Goal: Information Seeking & Learning: Learn about a topic

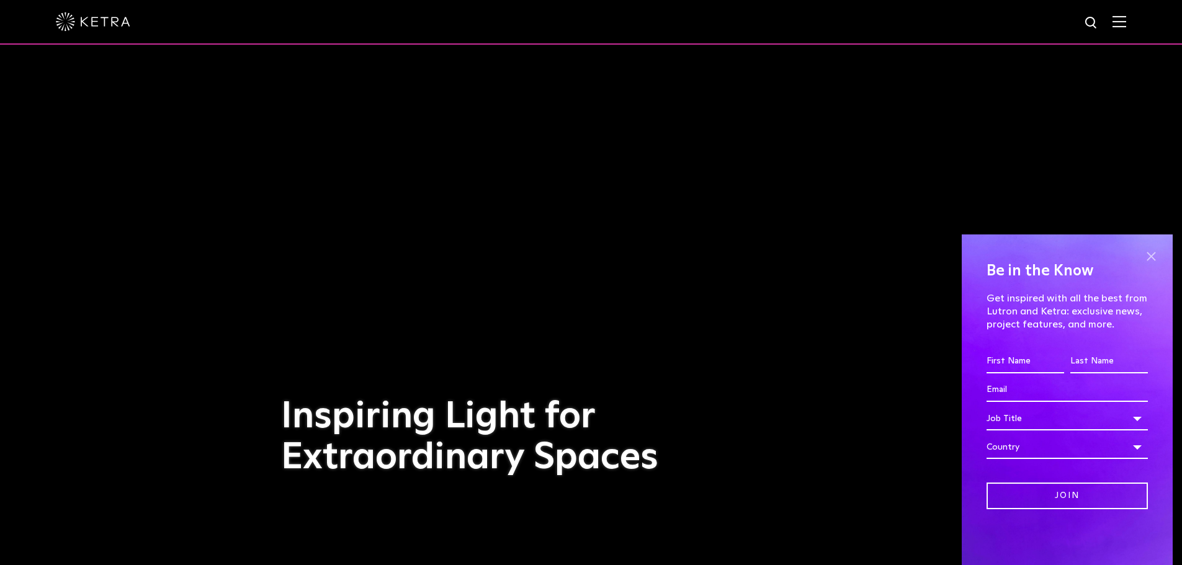
click at [1154, 252] on span at bounding box center [1151, 256] width 19 height 19
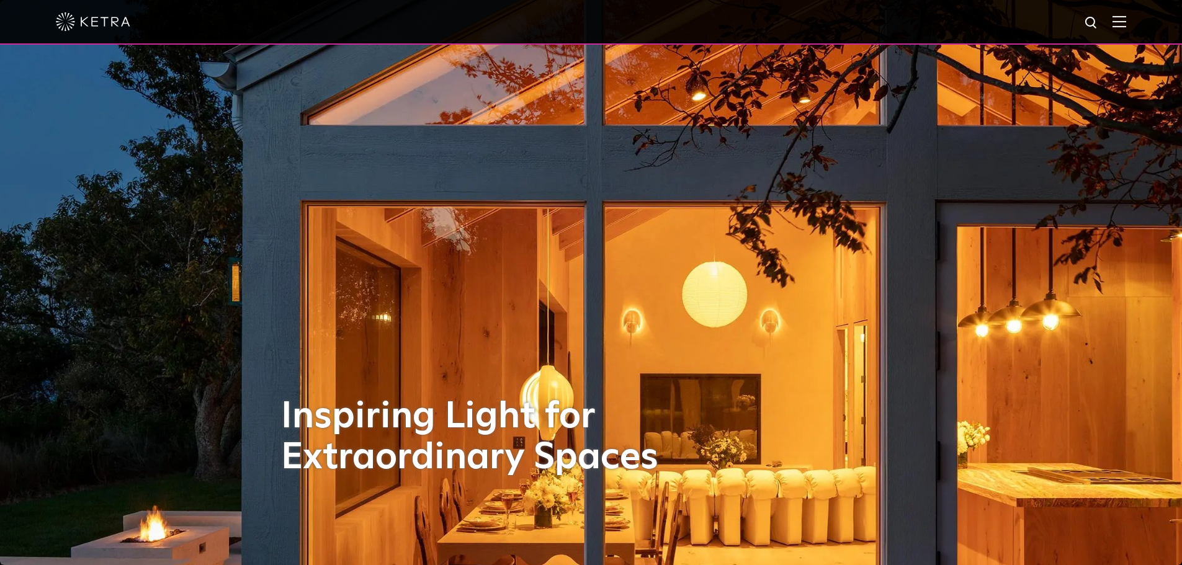
click at [111, 24] on img at bounding box center [93, 21] width 74 height 19
click at [1126, 20] on img at bounding box center [1119, 22] width 14 height 12
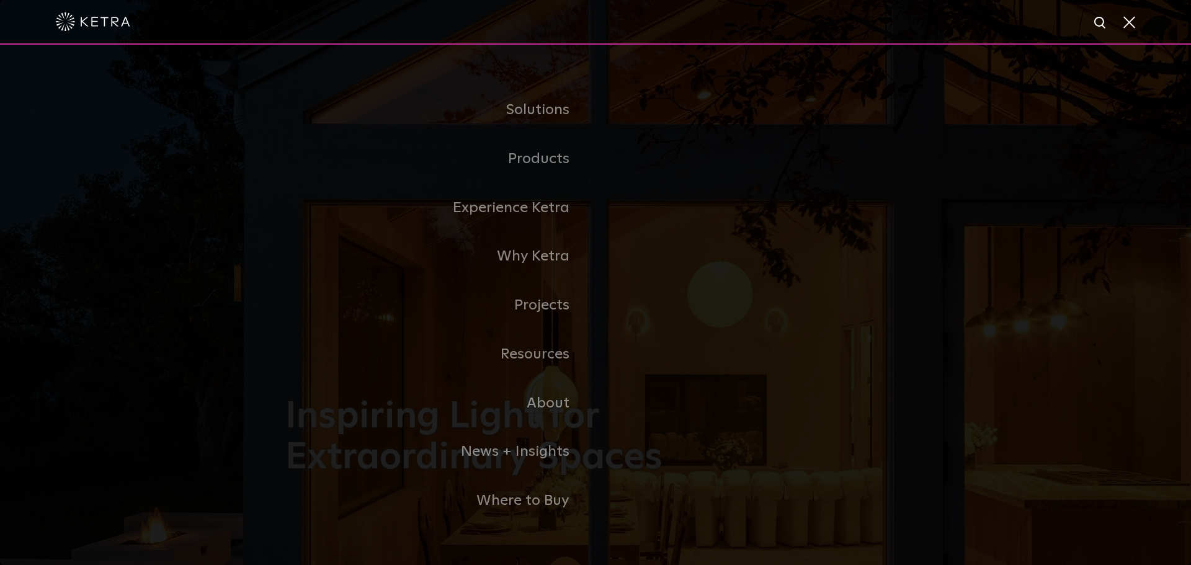
click at [0, 0] on link "Residential Products" at bounding box center [0, 0] width 0 height 0
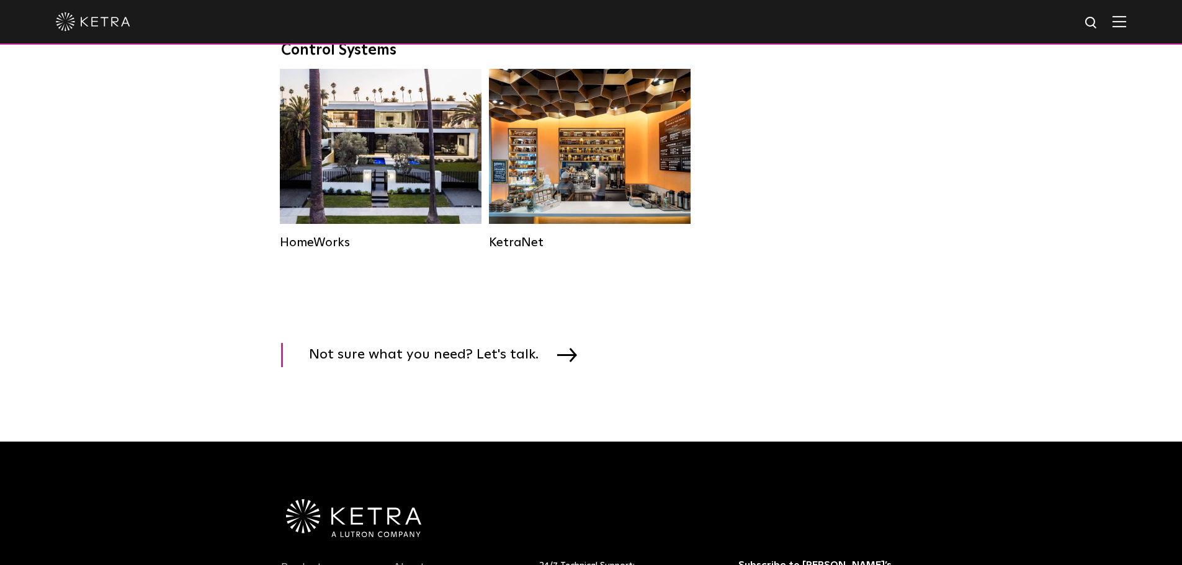
scroll to position [1675, 0]
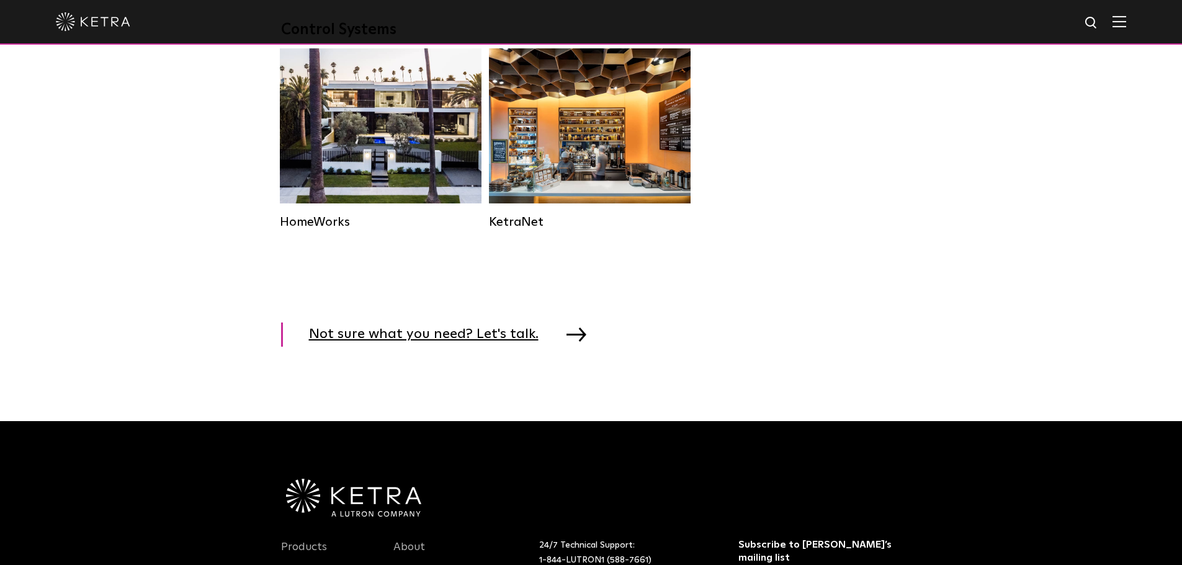
click at [573, 341] on img at bounding box center [576, 335] width 20 height 14
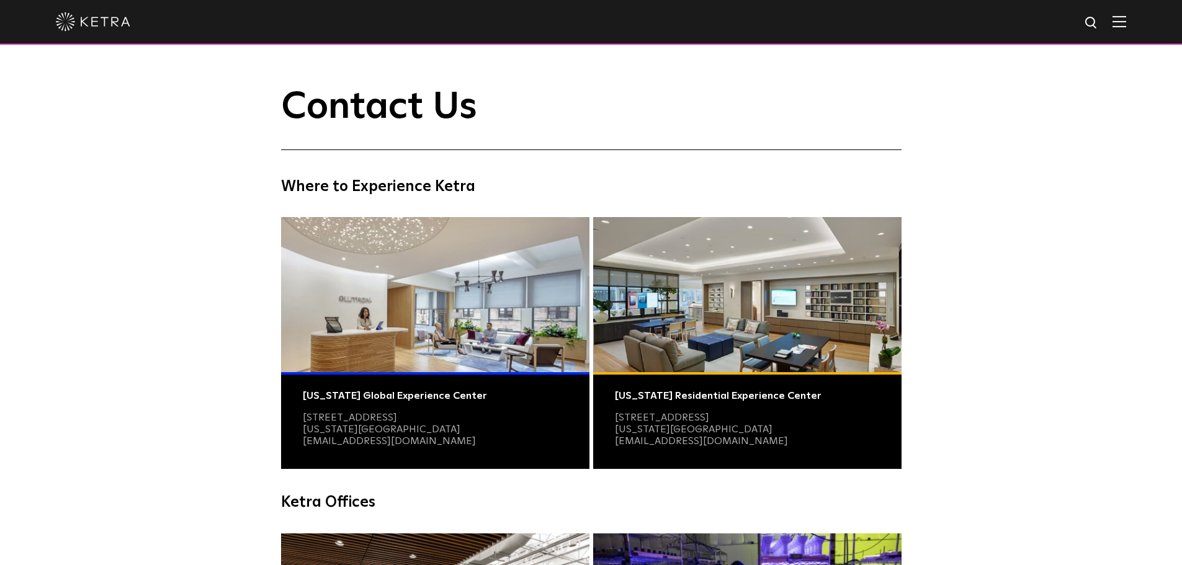
click at [730, 409] on div "New York Residential Experience Center 979 Third Avenue Suite 319 New York, NY …" at bounding box center [747, 420] width 308 height 97
click at [709, 421] on link "979 Third Avenue Suite 319" at bounding box center [662, 418] width 94 height 10
click at [690, 266] on img at bounding box center [747, 294] width 308 height 155
click at [1126, 24] on img at bounding box center [1119, 22] width 14 height 12
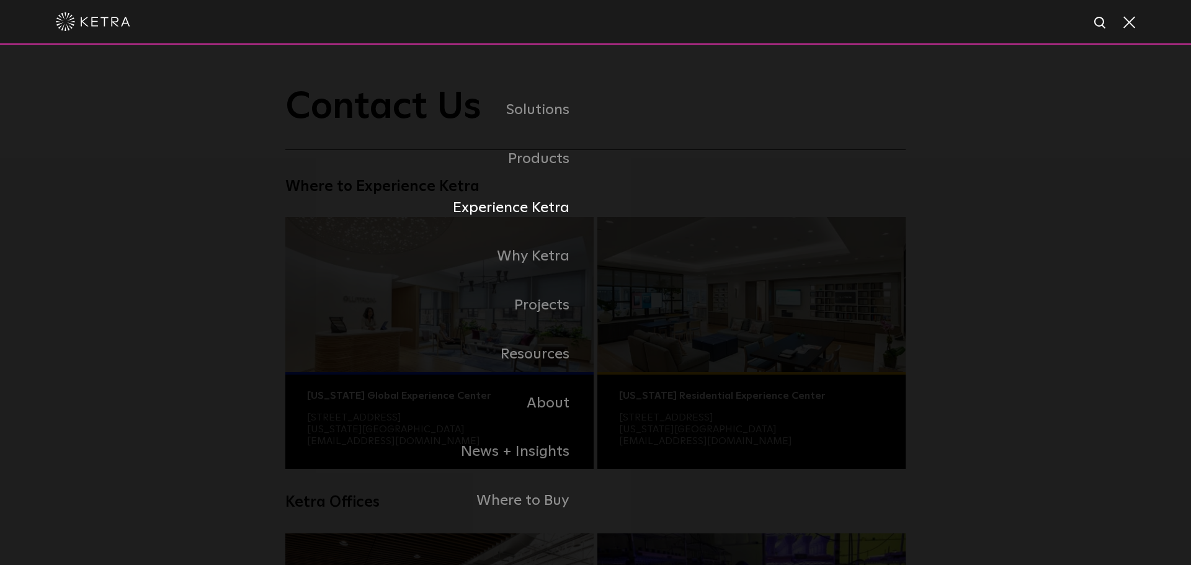
click at [522, 207] on link "Experience Ketra" at bounding box center [440, 208] width 310 height 49
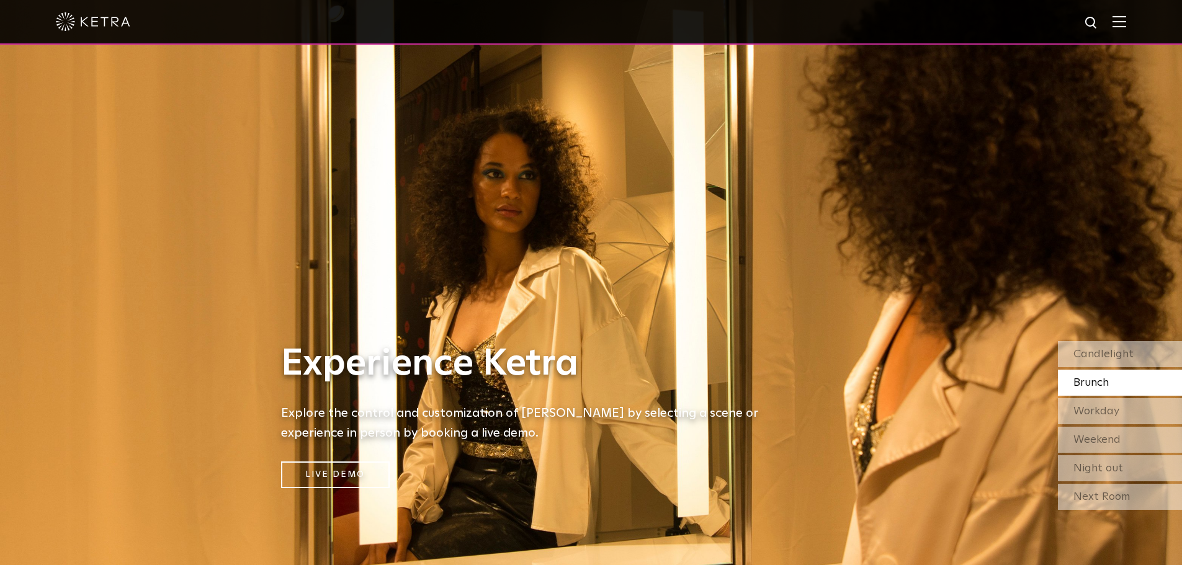
click at [1101, 383] on span "Brunch" at bounding box center [1090, 382] width 35 height 11
click at [1099, 354] on span "Candlelight" at bounding box center [1103, 354] width 60 height 11
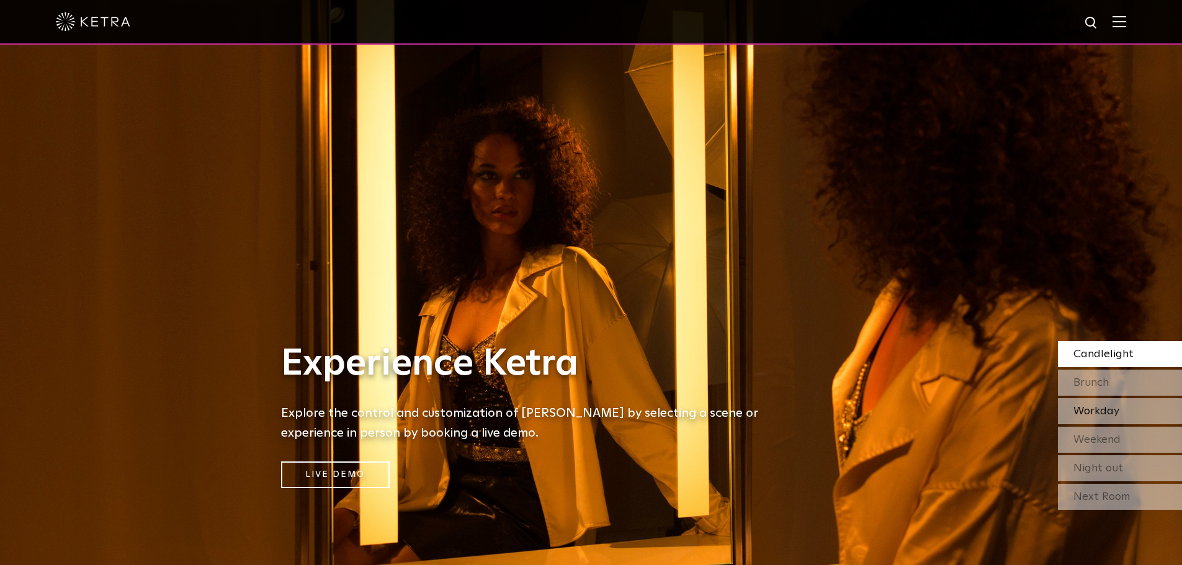
click at [1106, 415] on span "Workday" at bounding box center [1096, 411] width 46 height 11
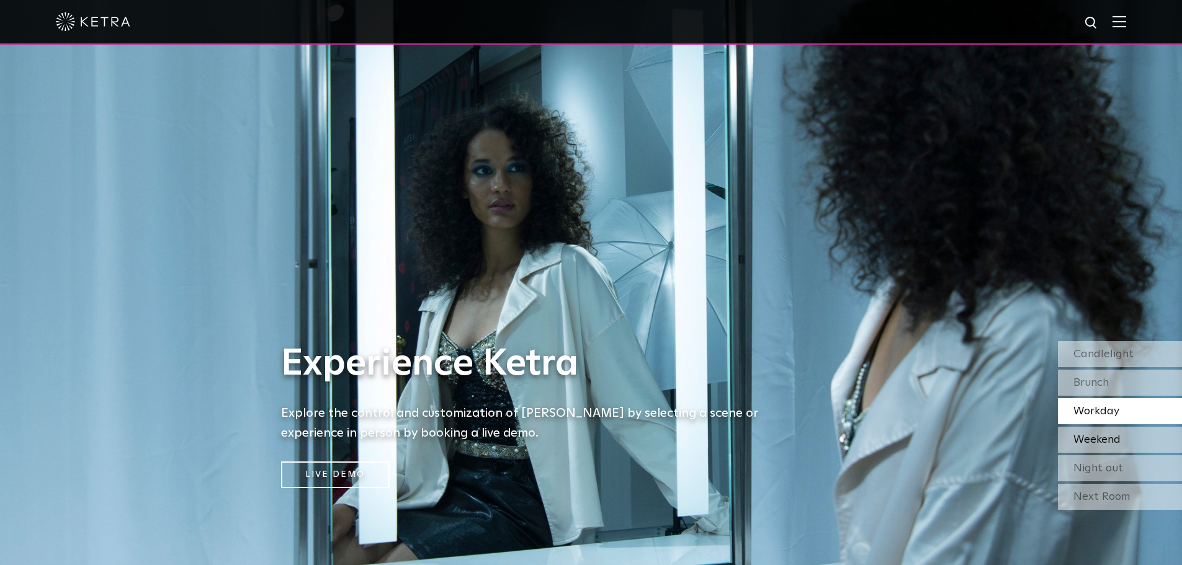
click at [1098, 443] on span "Weekend" at bounding box center [1096, 439] width 47 height 11
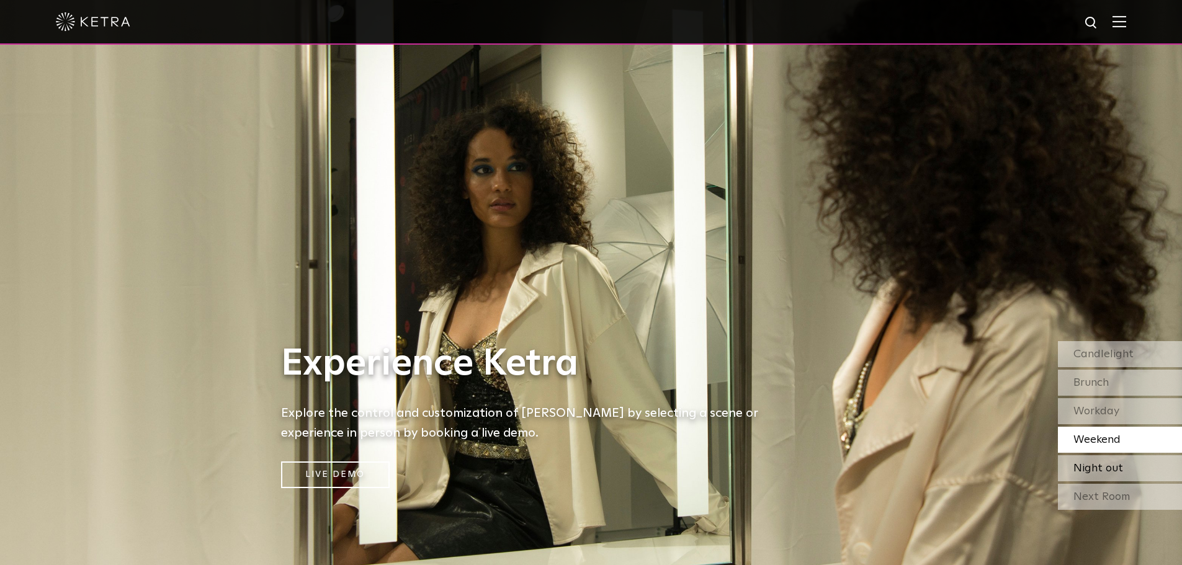
click at [1090, 470] on span "Night out" at bounding box center [1098, 468] width 50 height 11
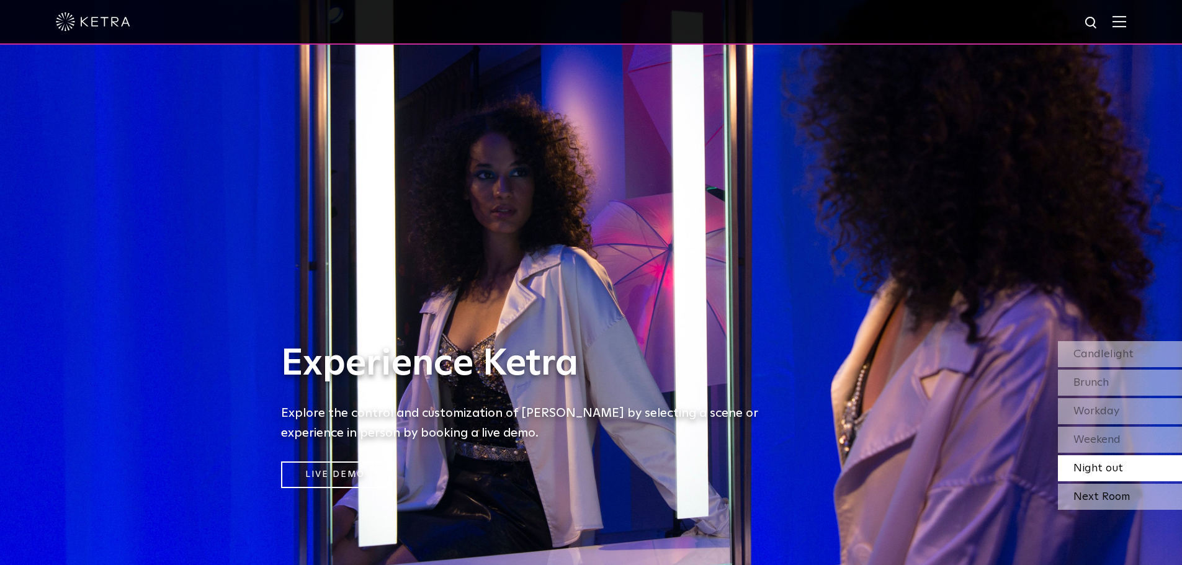
click at [1093, 493] on div "Next Room" at bounding box center [1120, 497] width 124 height 26
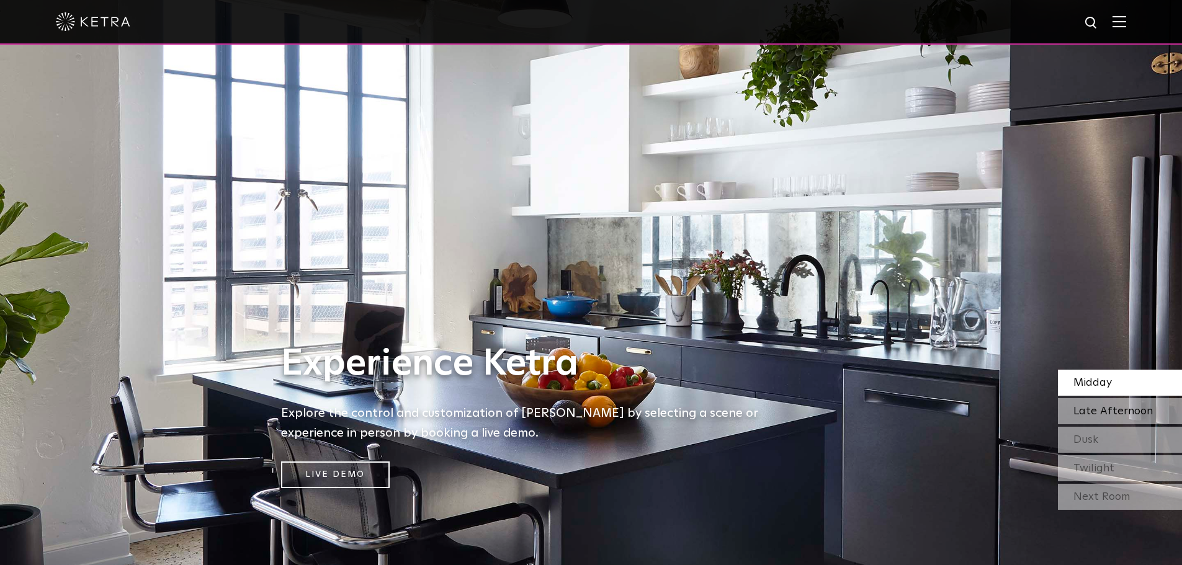
click at [1104, 416] on span "Late Afternoon" at bounding box center [1112, 411] width 79 height 11
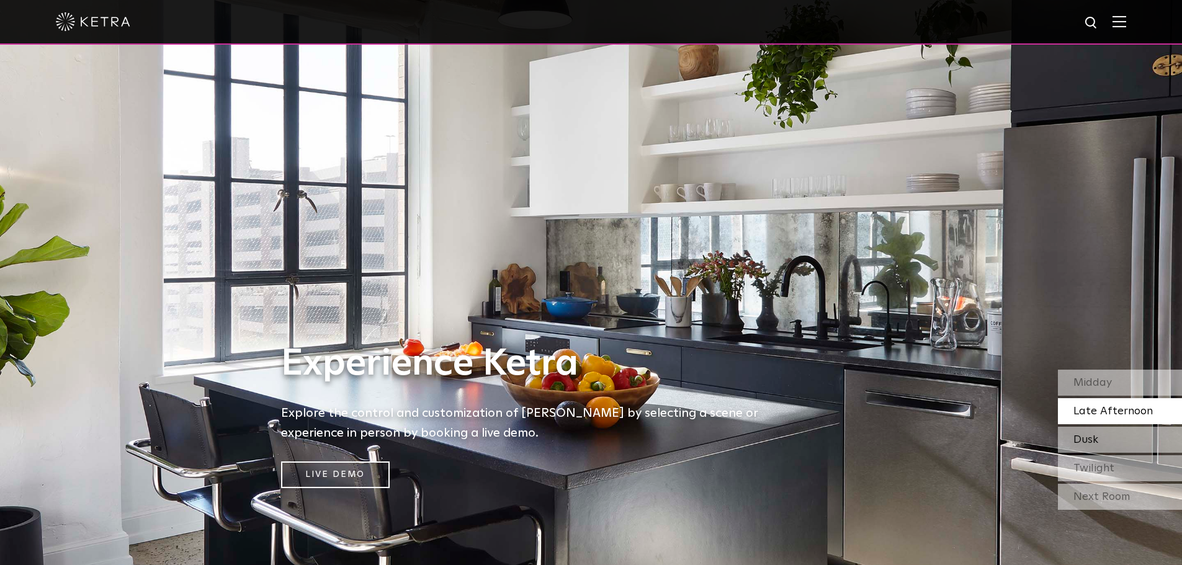
click at [1104, 445] on div "Dusk" at bounding box center [1120, 440] width 124 height 26
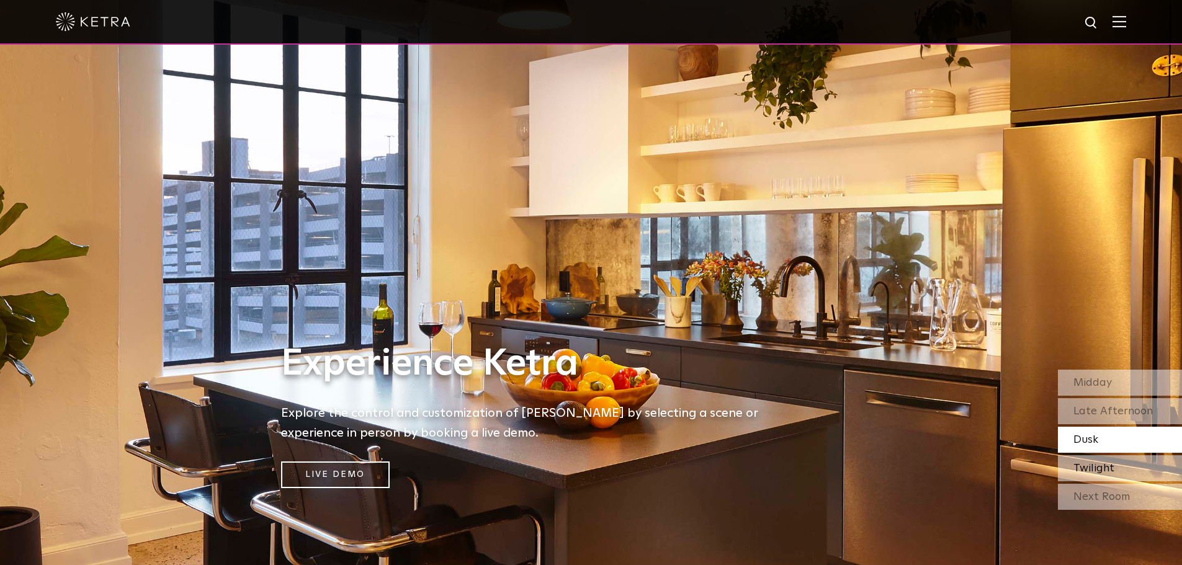
click at [1096, 470] on span "Twilight" at bounding box center [1093, 468] width 41 height 11
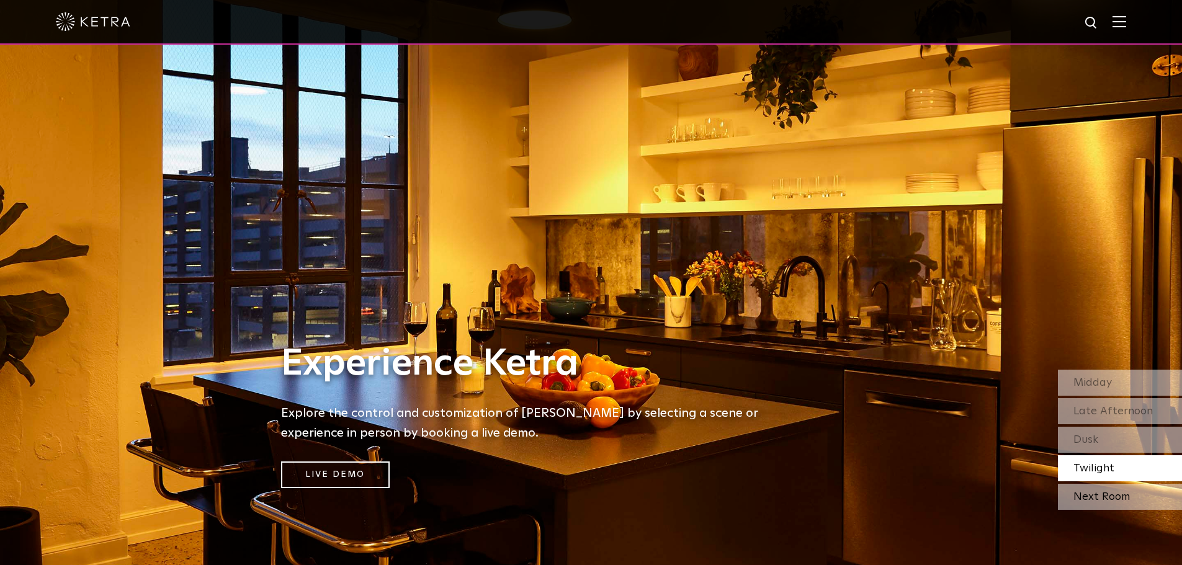
click at [1093, 498] on div "Next Room" at bounding box center [1120, 497] width 124 height 26
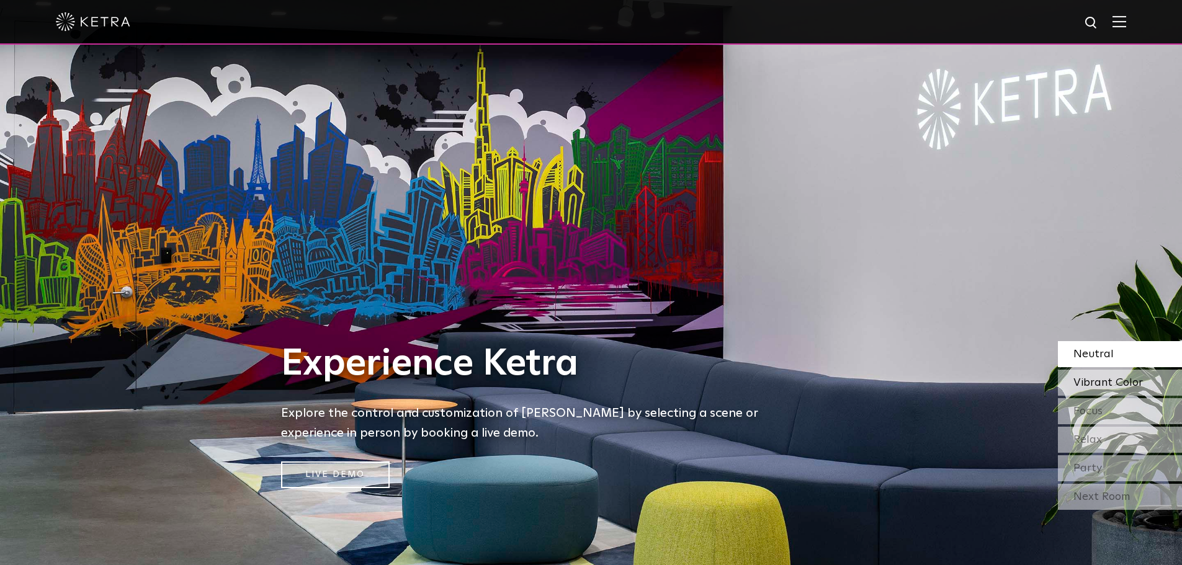
click at [1104, 382] on span "Vibrant Color" at bounding box center [1107, 382] width 69 height 11
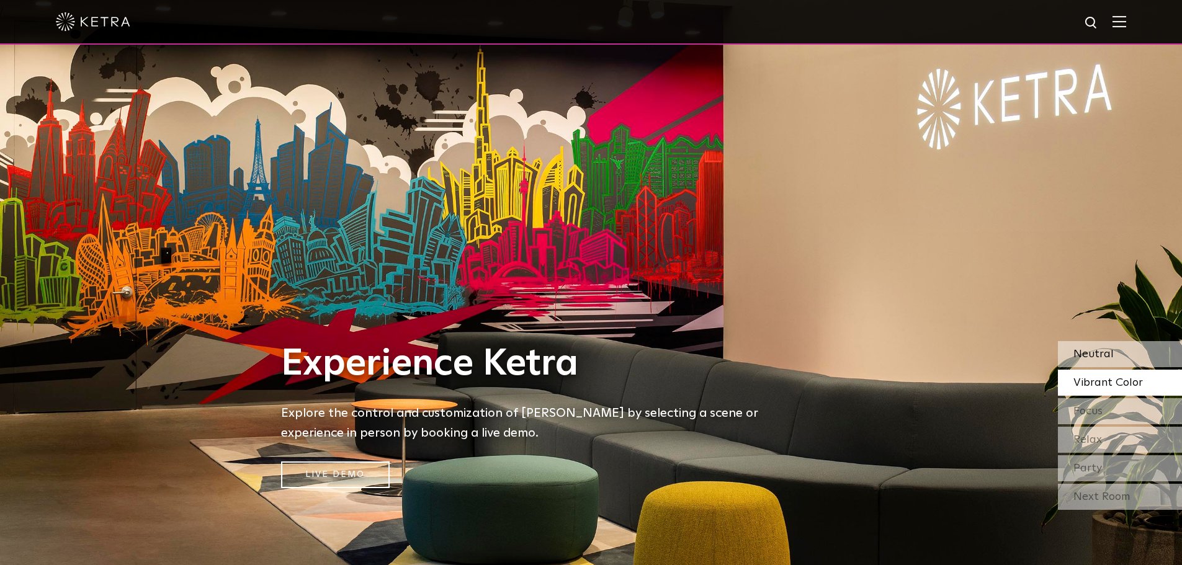
click at [1099, 356] on span "Neutral" at bounding box center [1093, 354] width 40 height 11
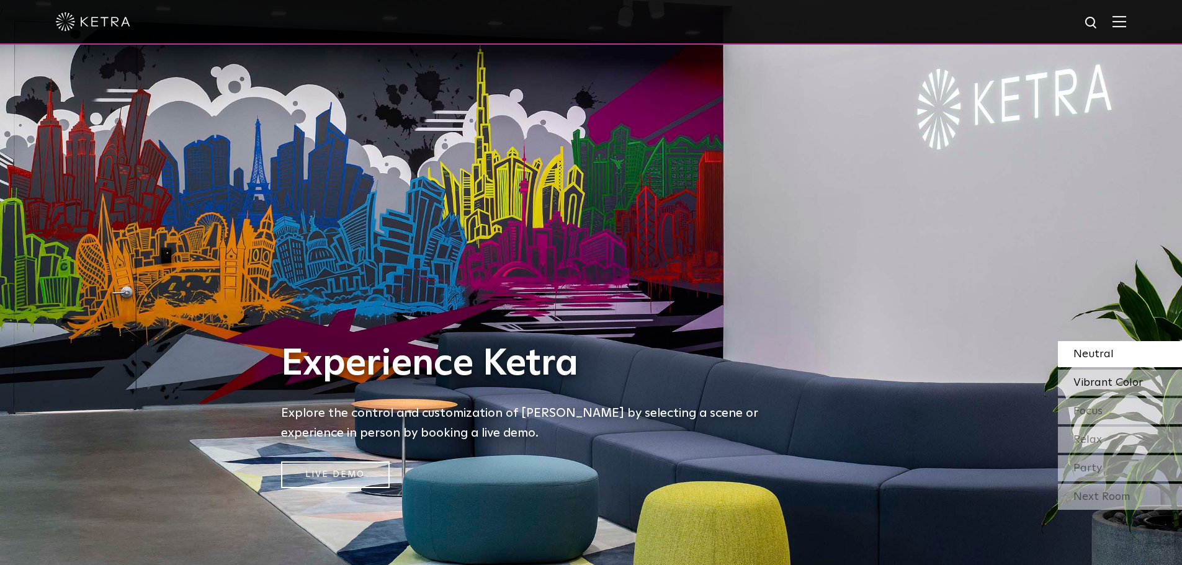
click at [1105, 382] on span "Vibrant Color" at bounding box center [1107, 382] width 69 height 11
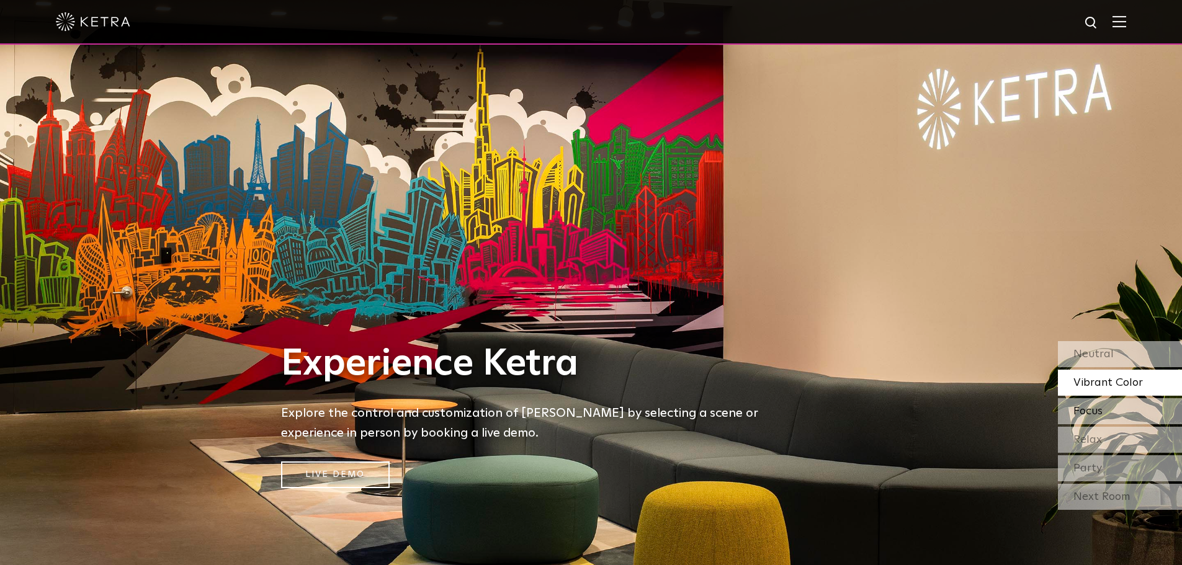
click at [1100, 414] on span "Focus" at bounding box center [1087, 411] width 29 height 11
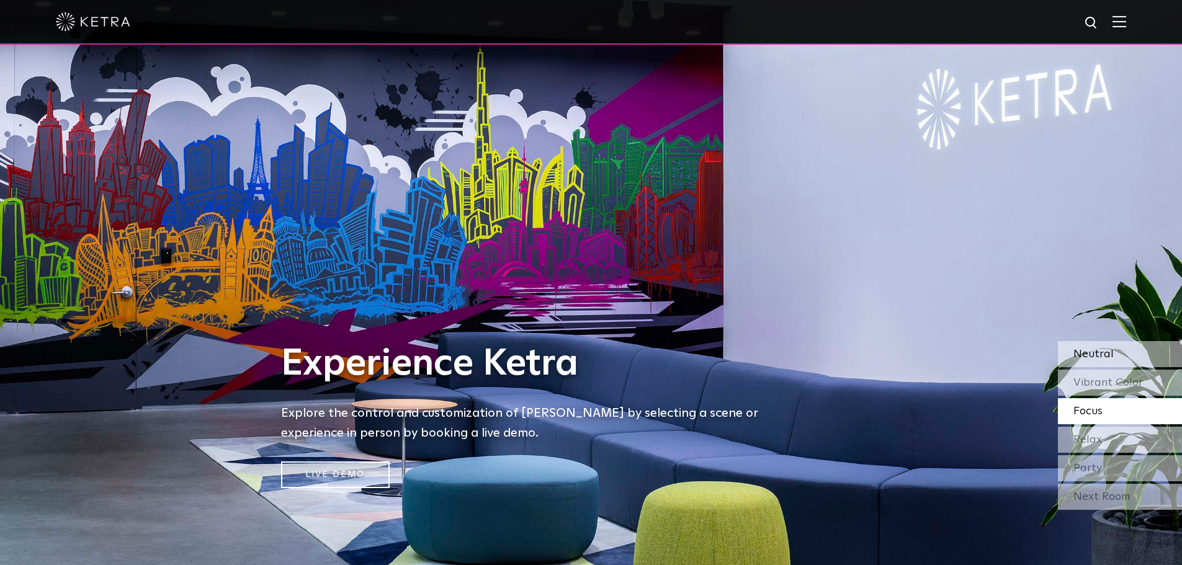
click at [1100, 353] on span "Neutral" at bounding box center [1093, 354] width 40 height 11
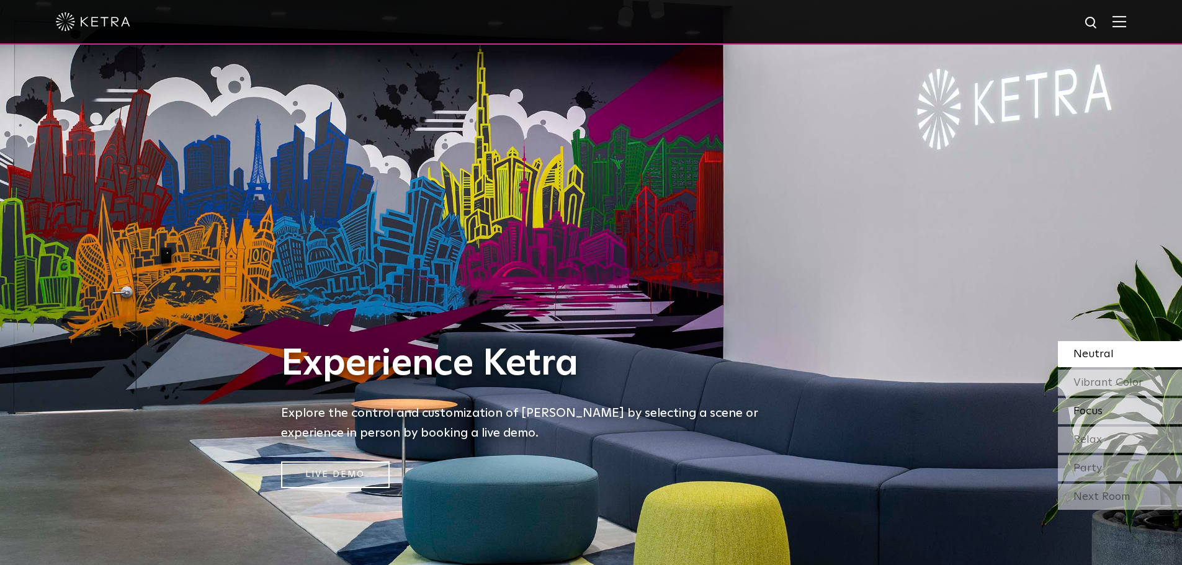
click at [1090, 414] on span "Focus" at bounding box center [1087, 411] width 29 height 11
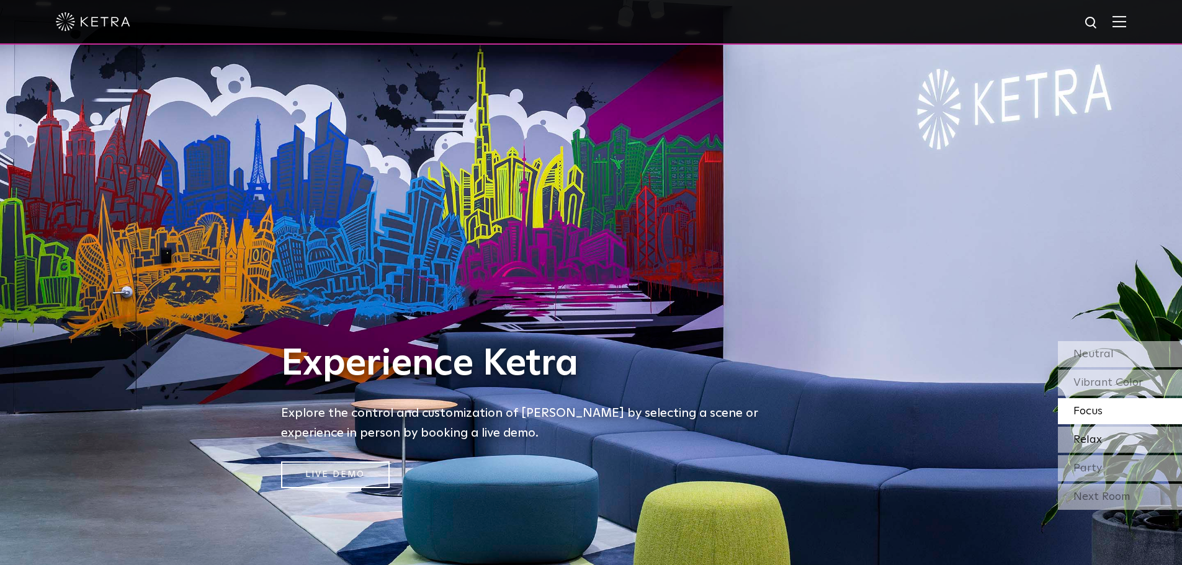
click at [1104, 442] on div "Relax" at bounding box center [1120, 440] width 124 height 26
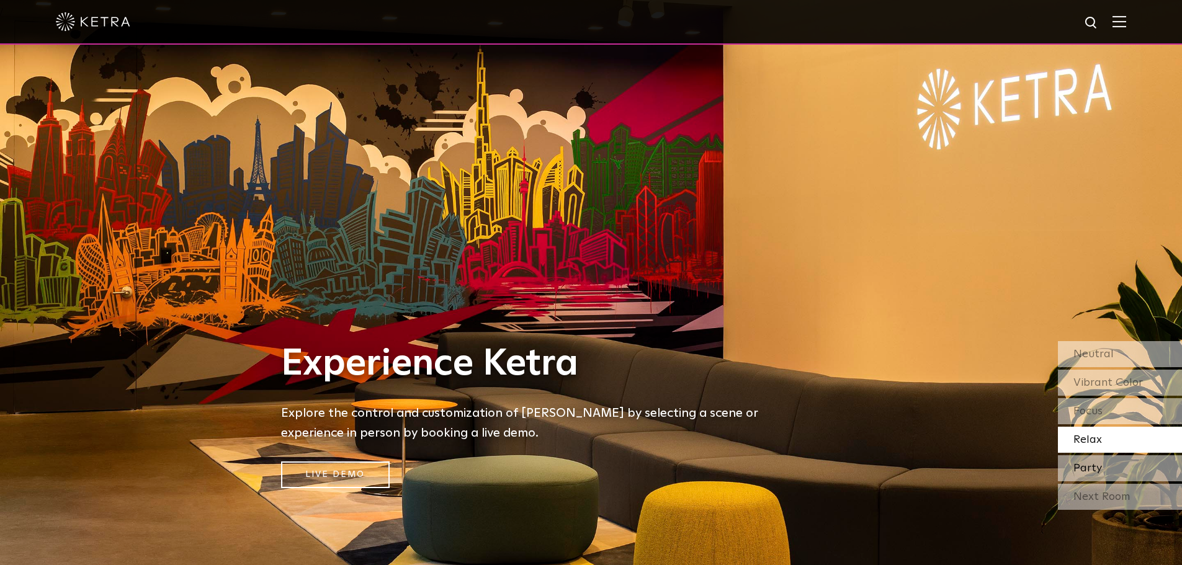
click at [1091, 470] on span "Party" at bounding box center [1087, 468] width 29 height 11
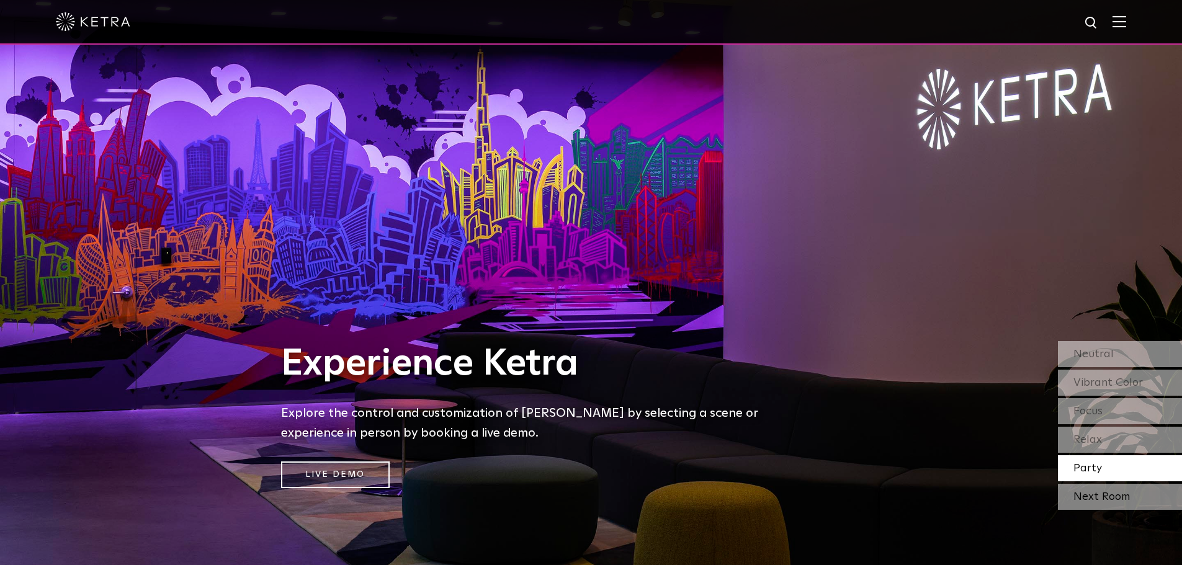
click at [1093, 494] on div "Next Room" at bounding box center [1120, 497] width 124 height 26
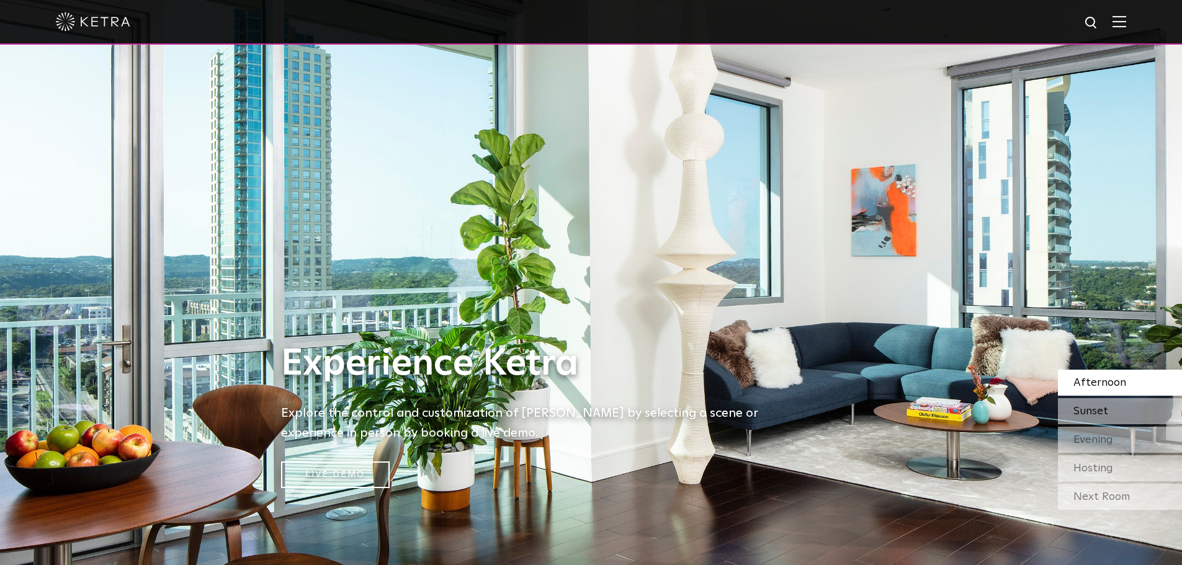
click at [1098, 412] on span "Sunset" at bounding box center [1090, 411] width 35 height 11
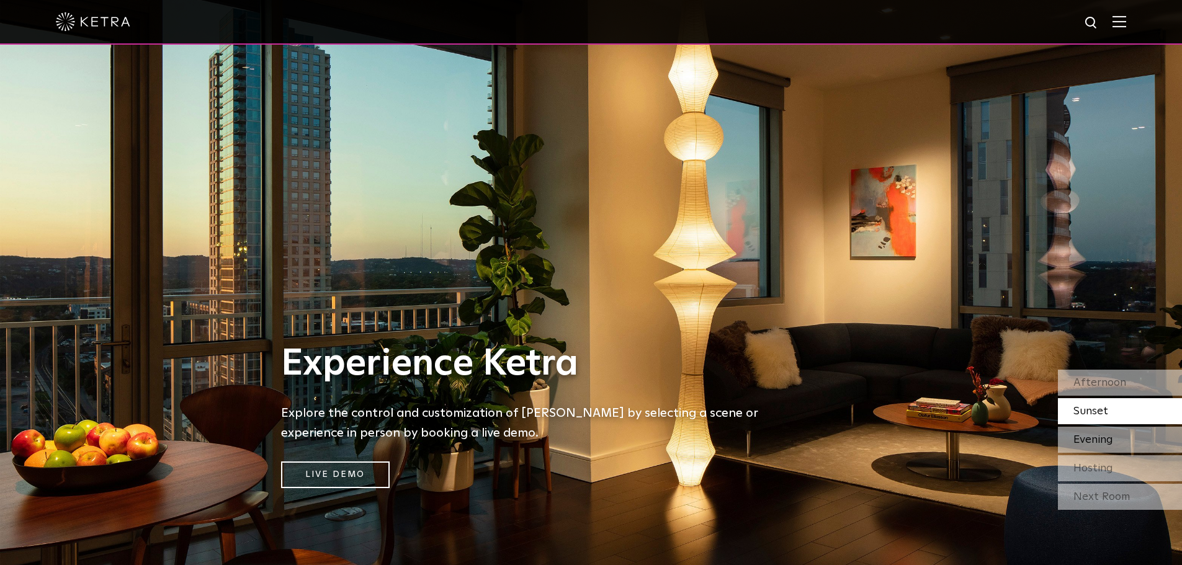
click at [1098, 440] on span "Evening" at bounding box center [1093, 439] width 40 height 11
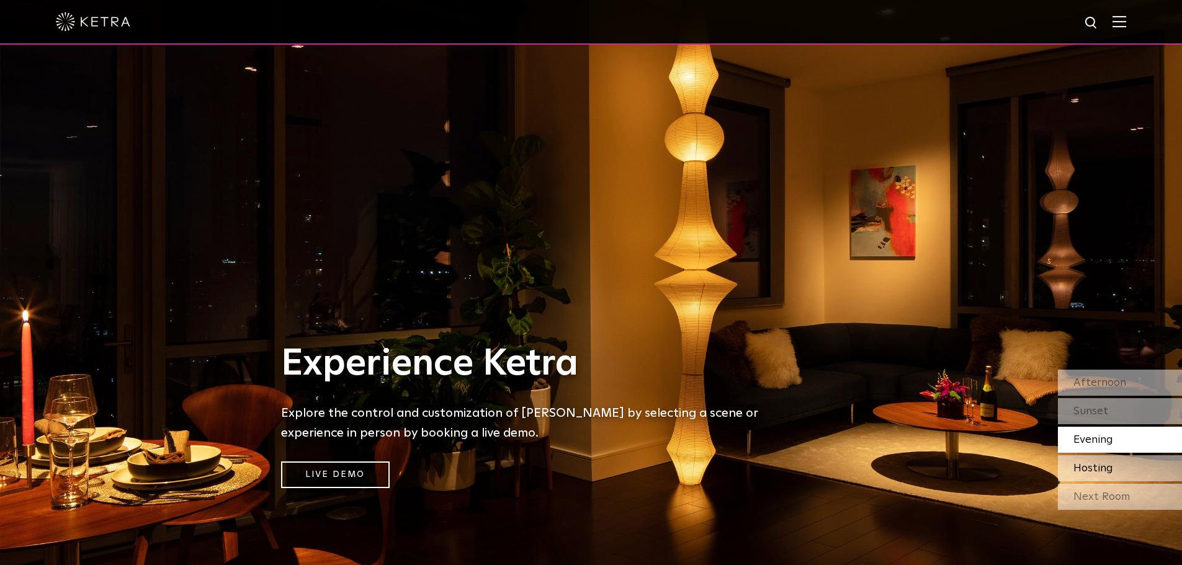
click at [1106, 469] on span "Hosting" at bounding box center [1093, 468] width 40 height 11
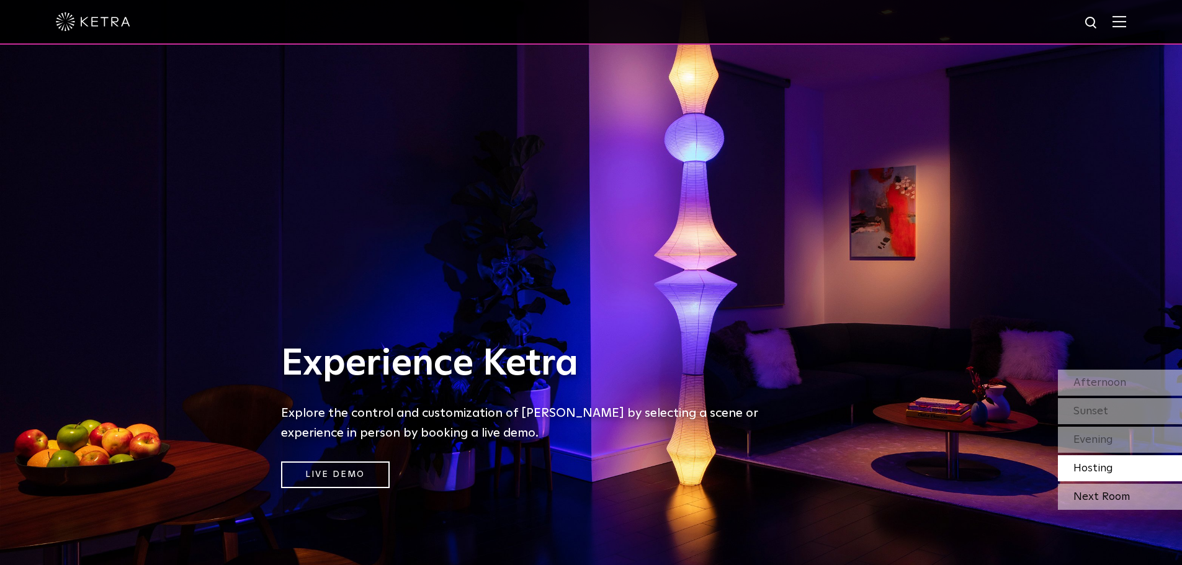
click at [1112, 499] on div "Next Room" at bounding box center [1120, 497] width 124 height 26
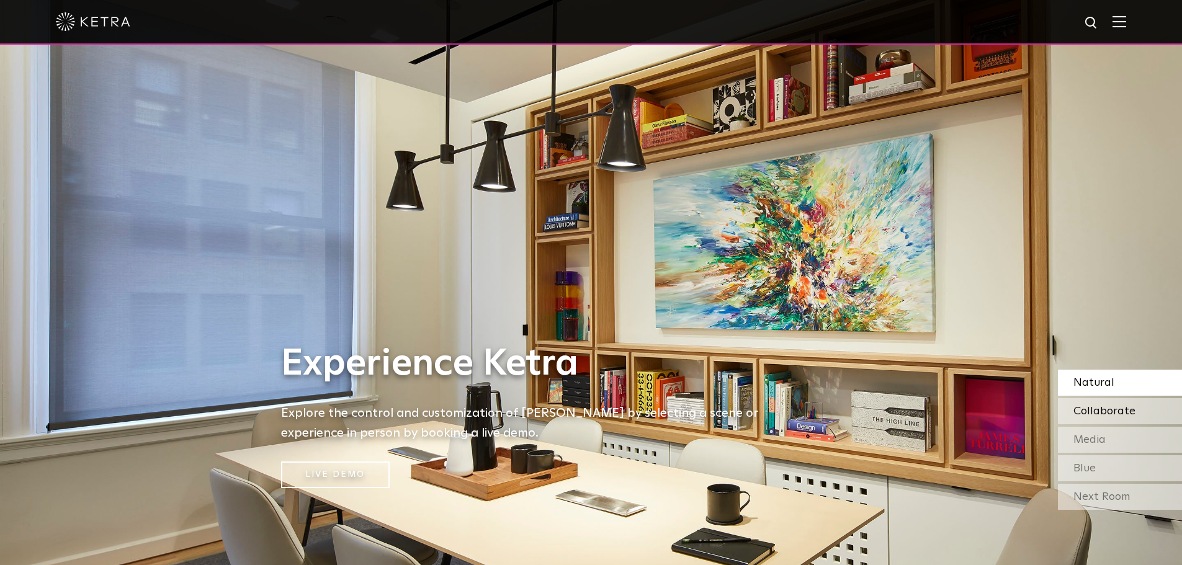
click at [1106, 406] on span "Collaborate" at bounding box center [1104, 411] width 62 height 11
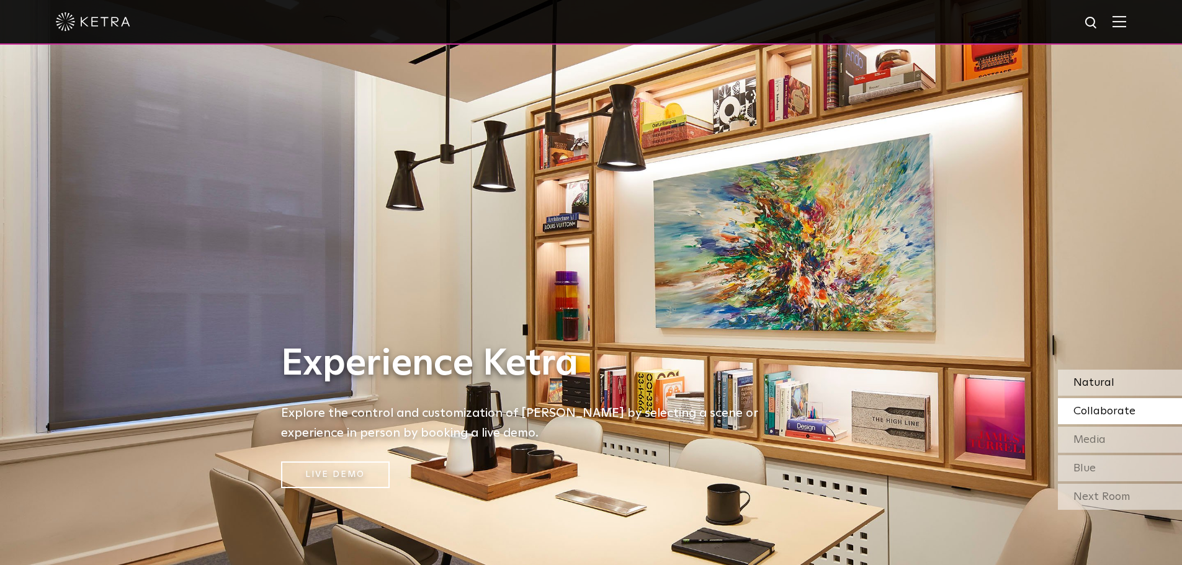
click at [1112, 383] on span "Natural" at bounding box center [1093, 382] width 41 height 11
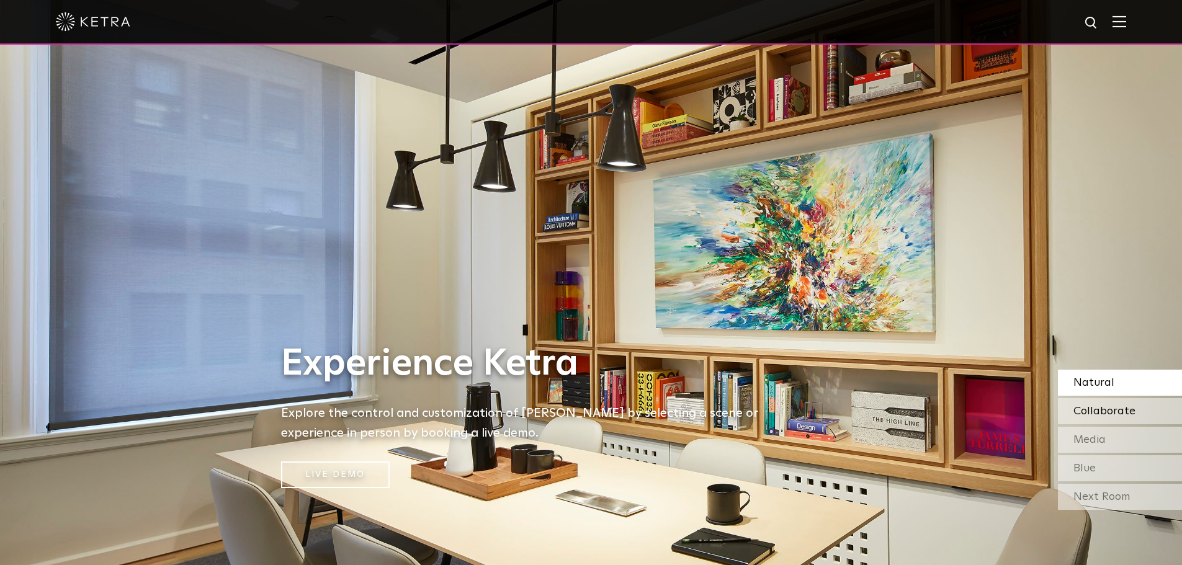
click at [1097, 406] on span "Collaborate" at bounding box center [1104, 411] width 62 height 11
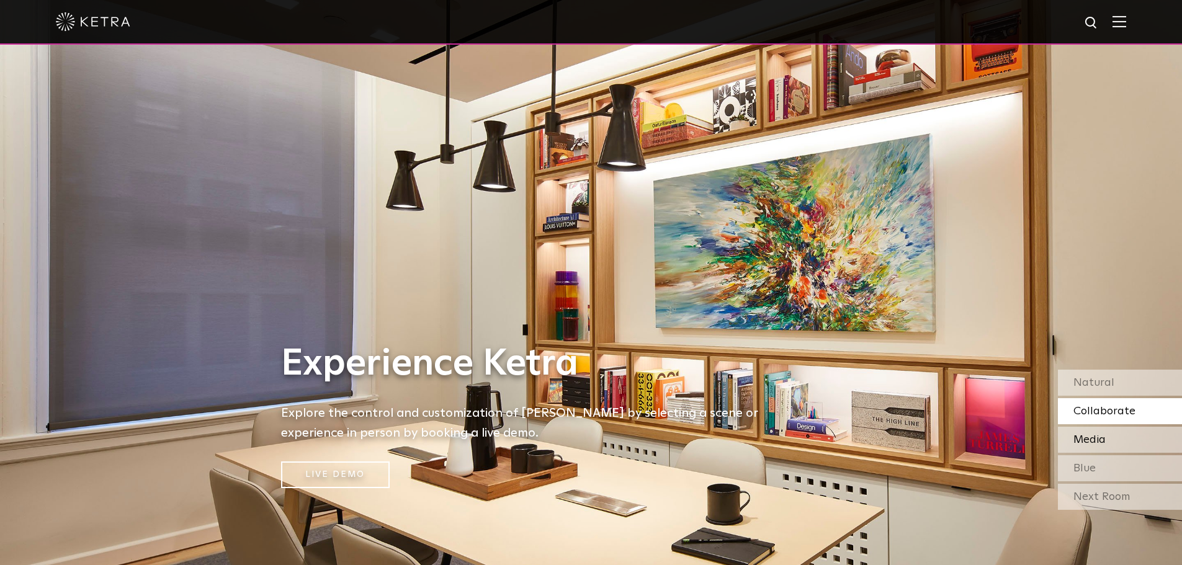
click at [1097, 444] on span "Media" at bounding box center [1089, 439] width 32 height 11
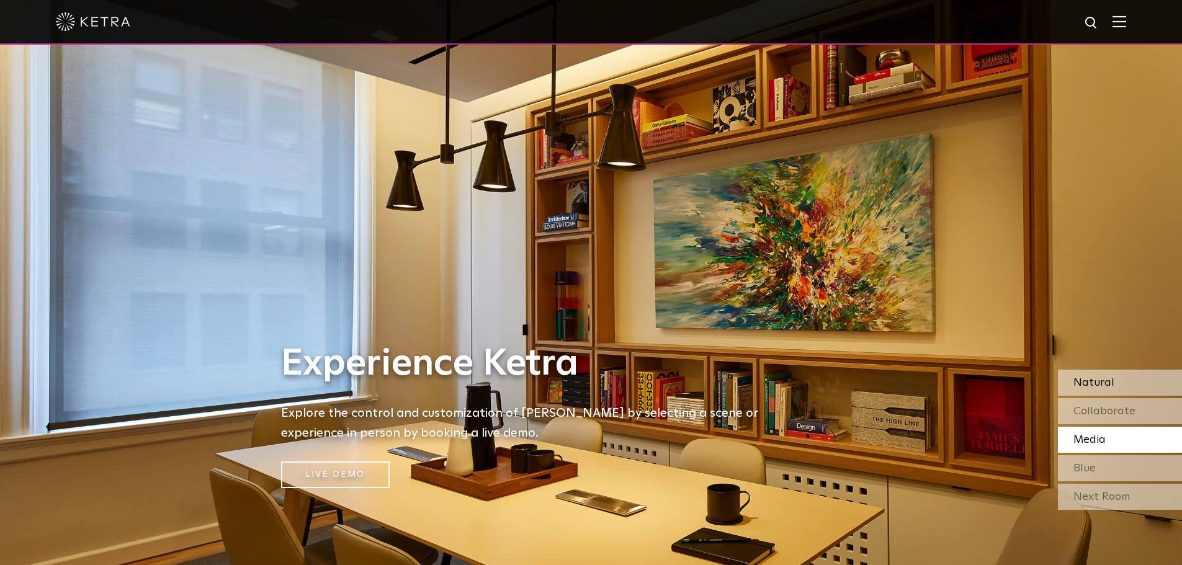
click at [1094, 379] on span "Natural" at bounding box center [1093, 382] width 41 height 11
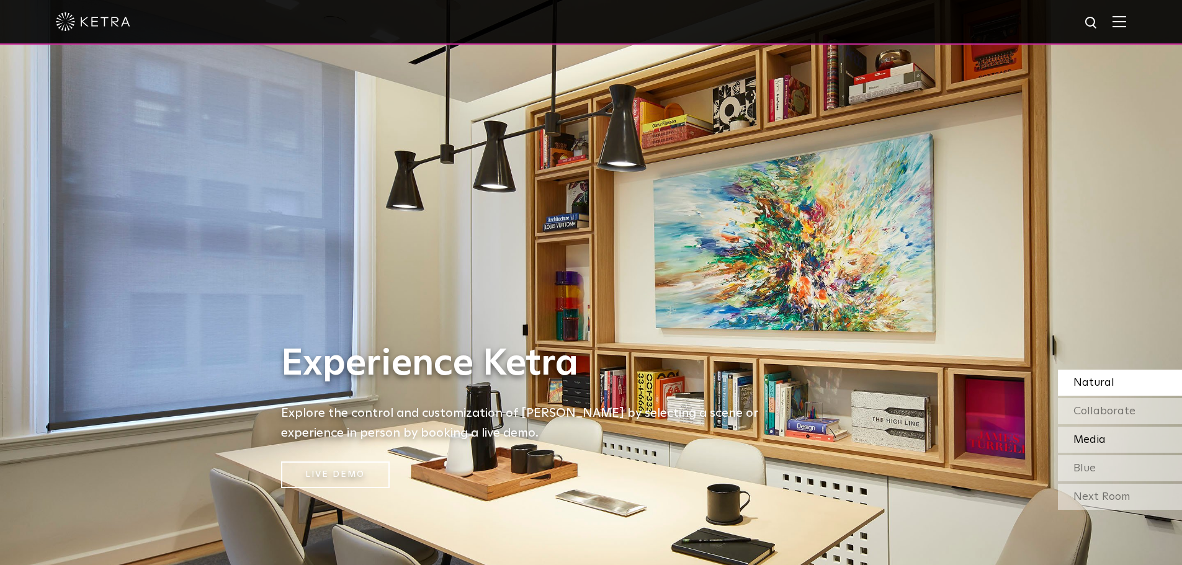
click at [1104, 443] on span "Media" at bounding box center [1089, 439] width 32 height 11
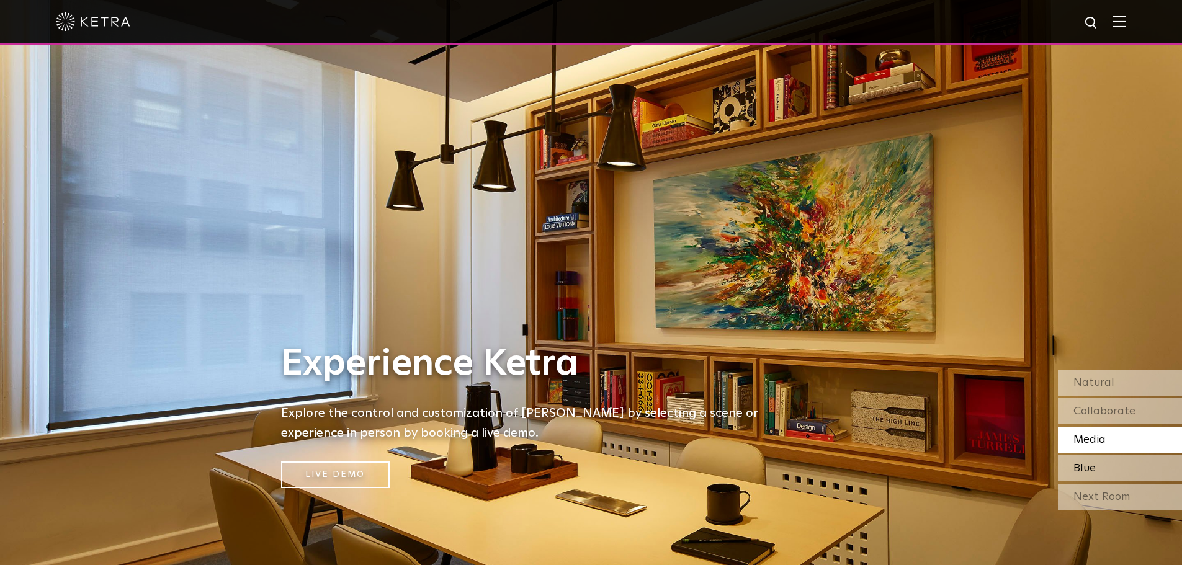
click at [1104, 475] on div "Blue" at bounding box center [1120, 468] width 124 height 26
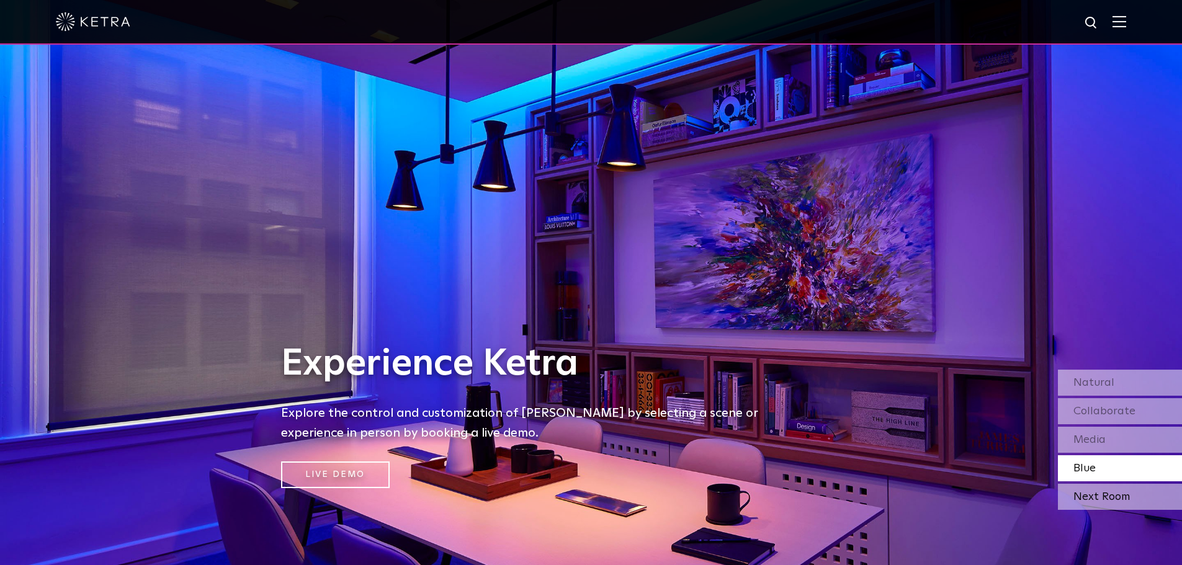
click at [1096, 498] on div "Next Room" at bounding box center [1120, 497] width 124 height 26
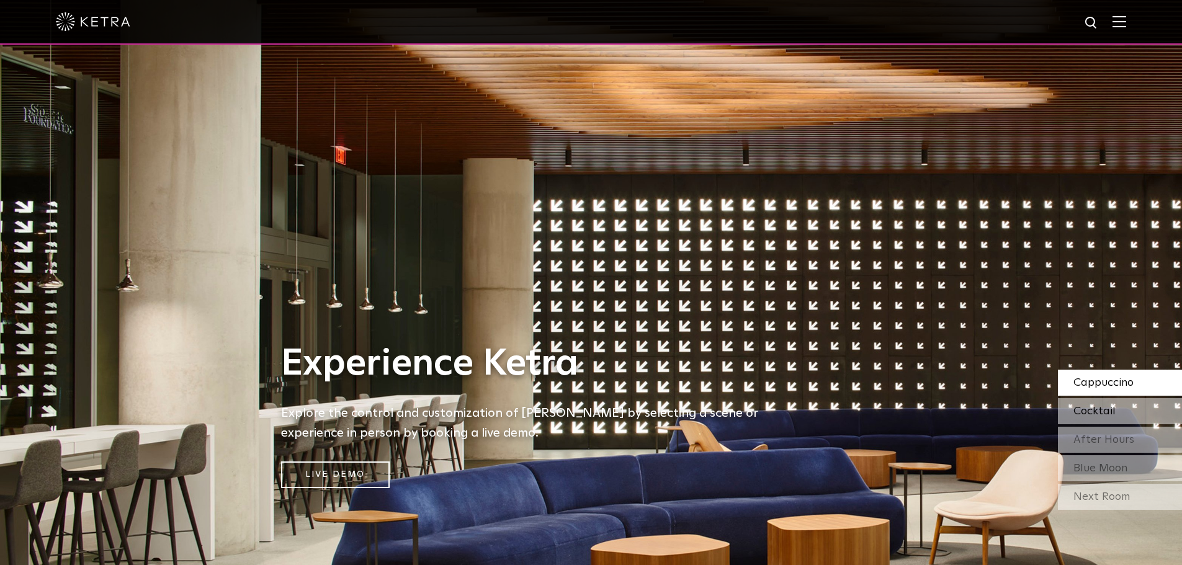
click at [1127, 409] on div "Cocktail" at bounding box center [1120, 411] width 124 height 26
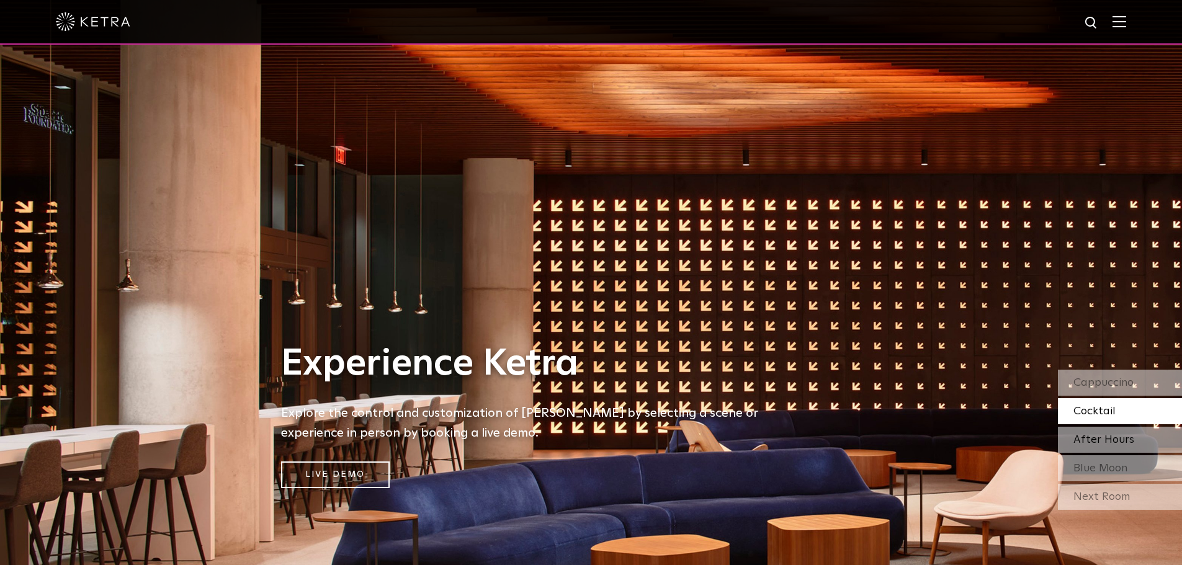
click at [1101, 445] on span "After Hours" at bounding box center [1103, 439] width 61 height 11
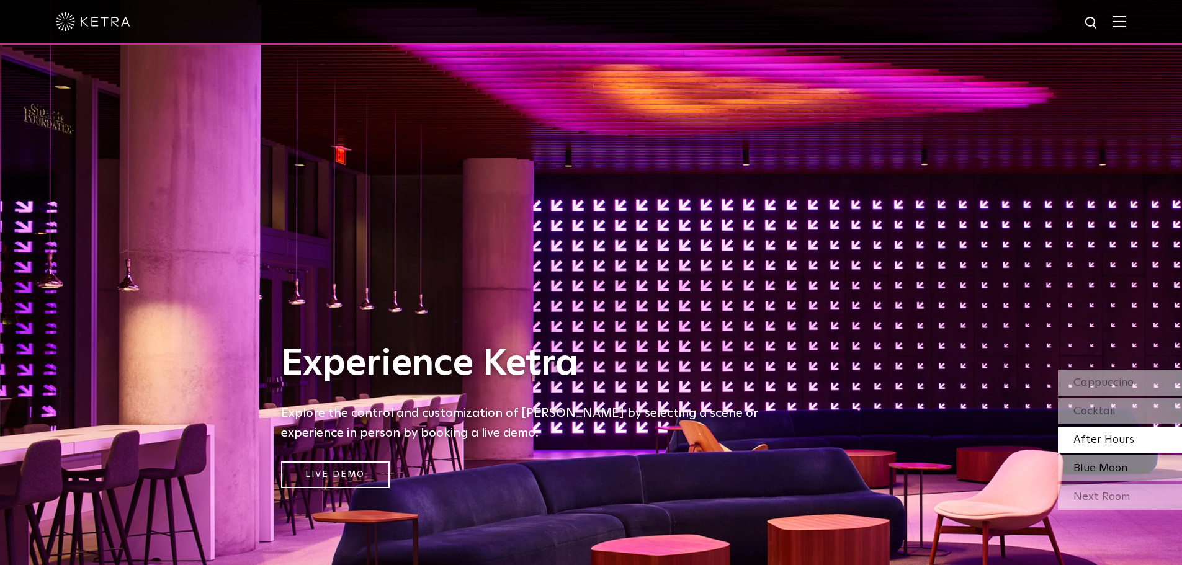
click at [1106, 468] on span "Blue Moon" at bounding box center [1100, 468] width 54 height 11
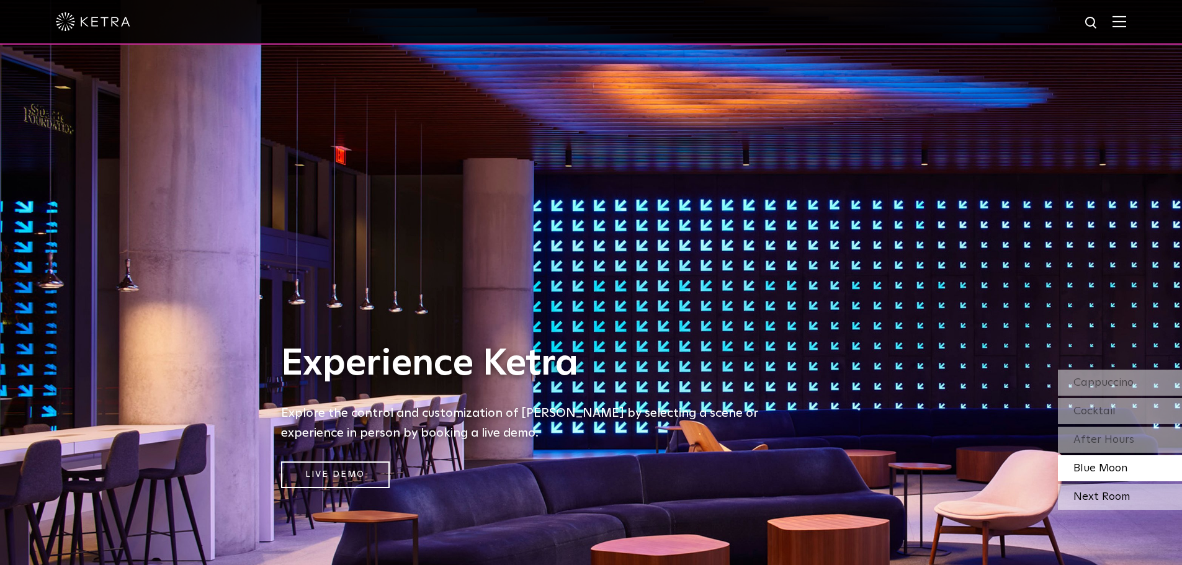
click at [1111, 498] on div "Next Room" at bounding box center [1120, 497] width 124 height 26
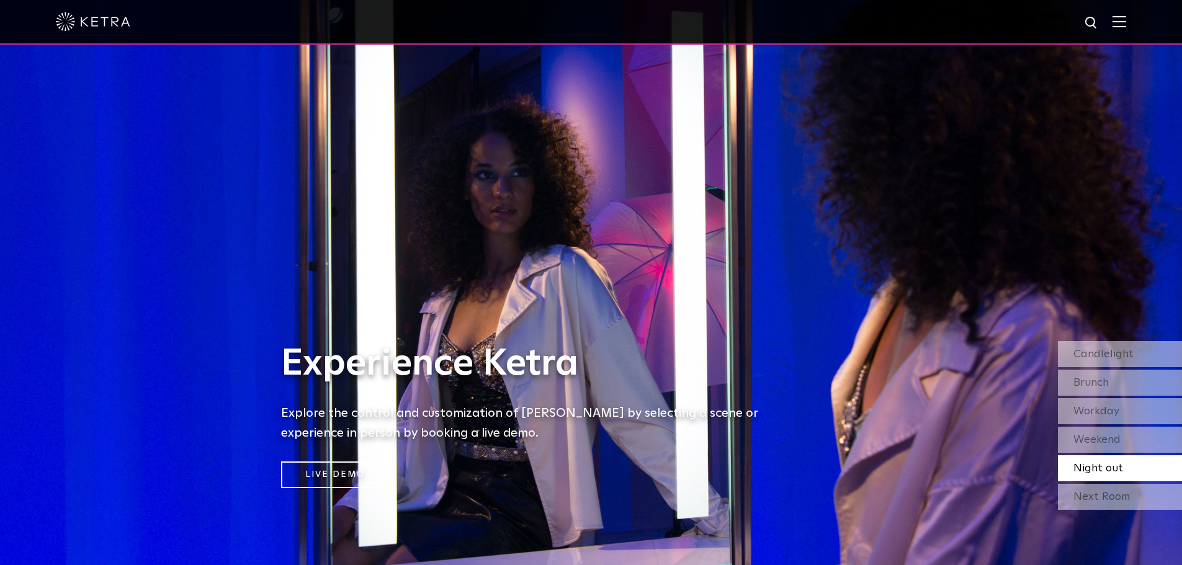
click at [1122, 23] on img at bounding box center [1119, 22] width 14 height 12
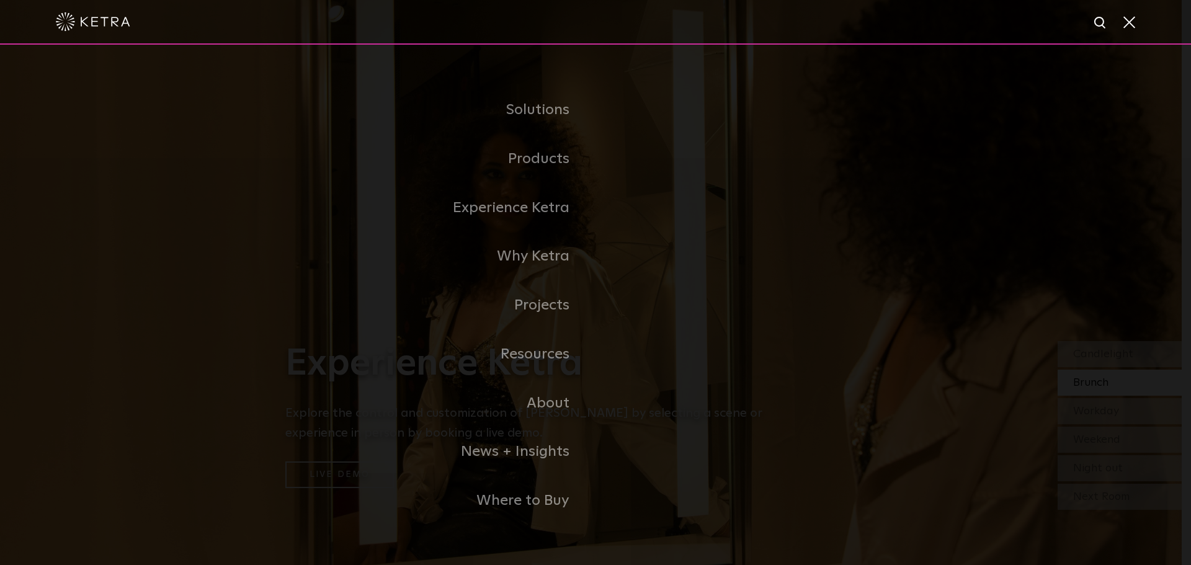
click at [0, 0] on link "Hospitality" at bounding box center [0, 0] width 0 height 0
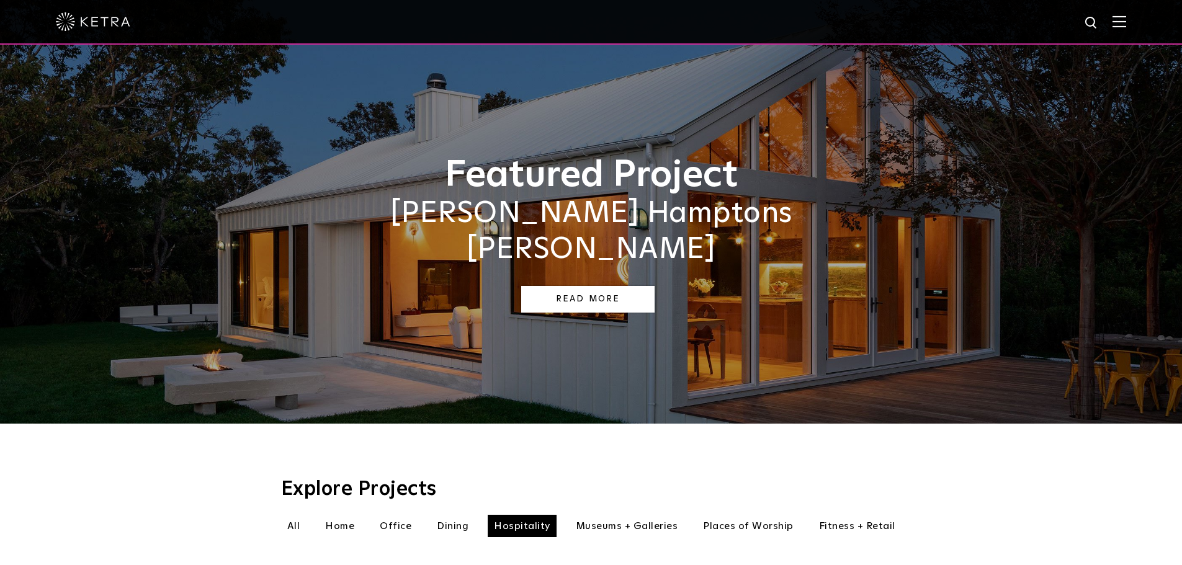
click at [633, 286] on link "Read More" at bounding box center [587, 299] width 133 height 27
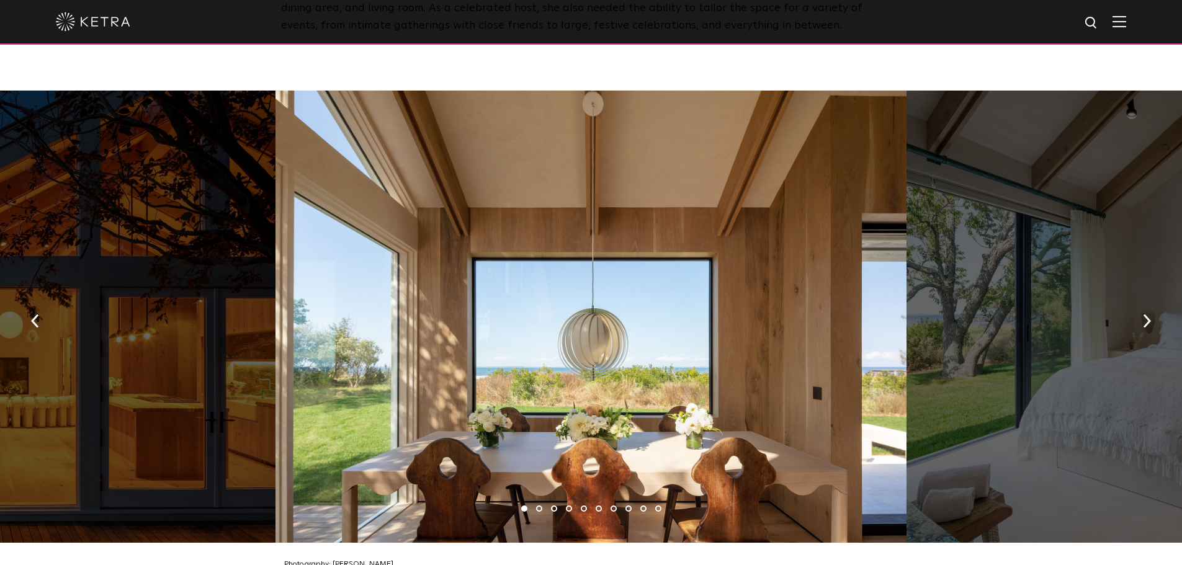
scroll to position [1737, 0]
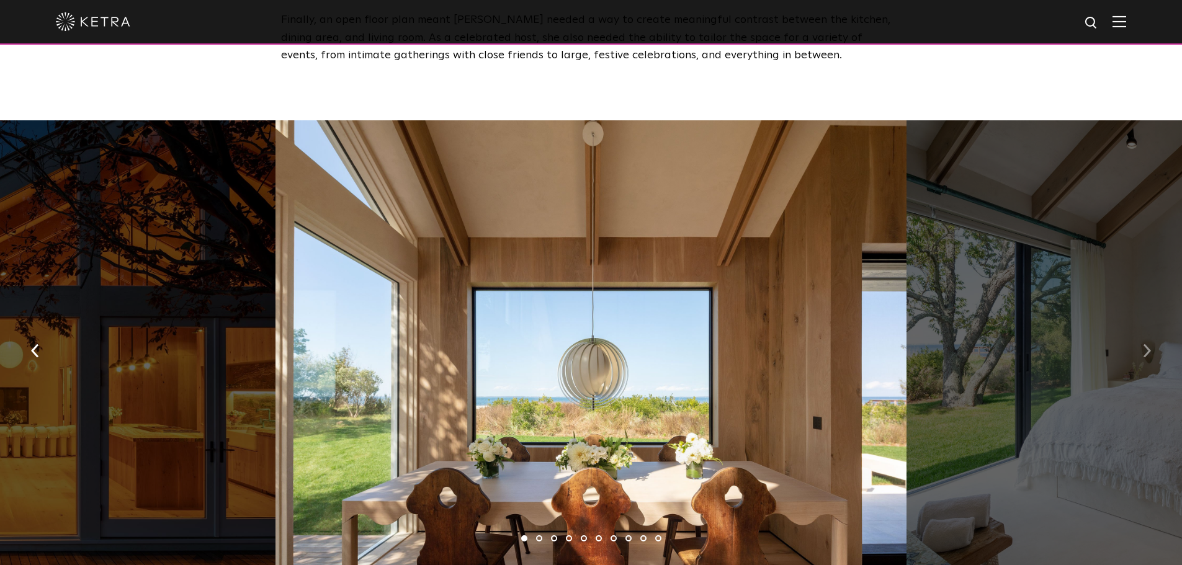
click at [1145, 344] on img "button" at bounding box center [1147, 351] width 8 height 14
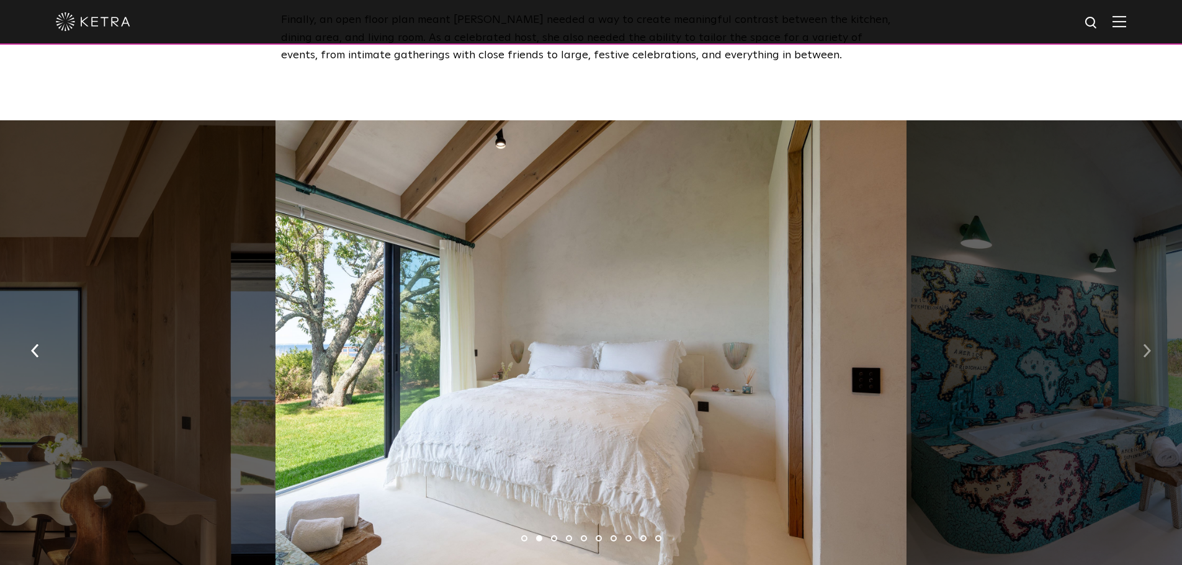
click at [1145, 344] on img "button" at bounding box center [1147, 351] width 8 height 14
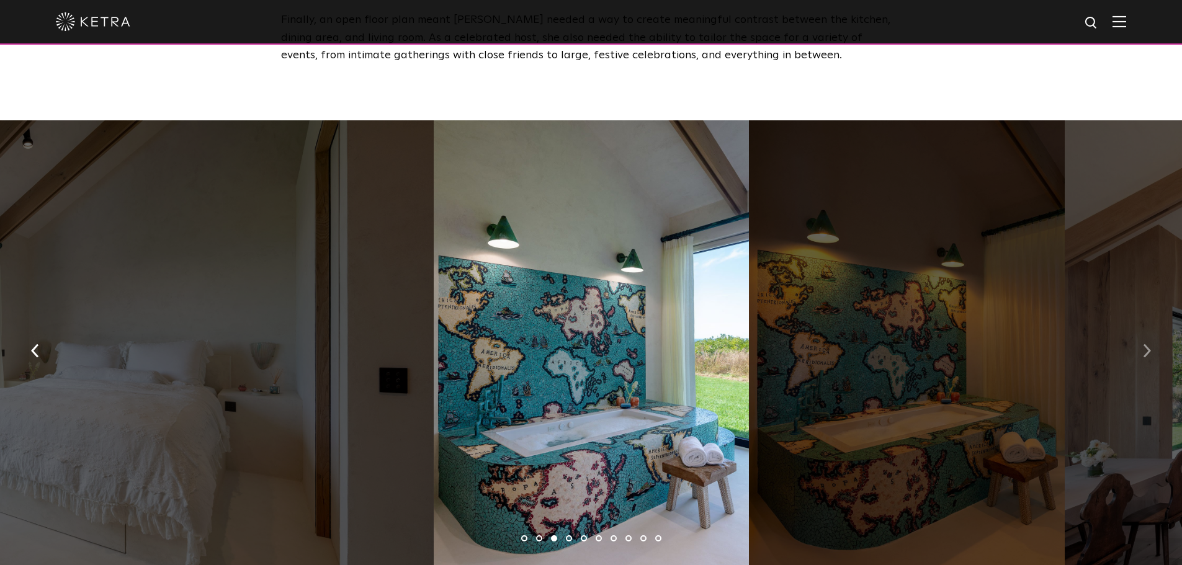
click at [1145, 344] on img "button" at bounding box center [1147, 351] width 8 height 14
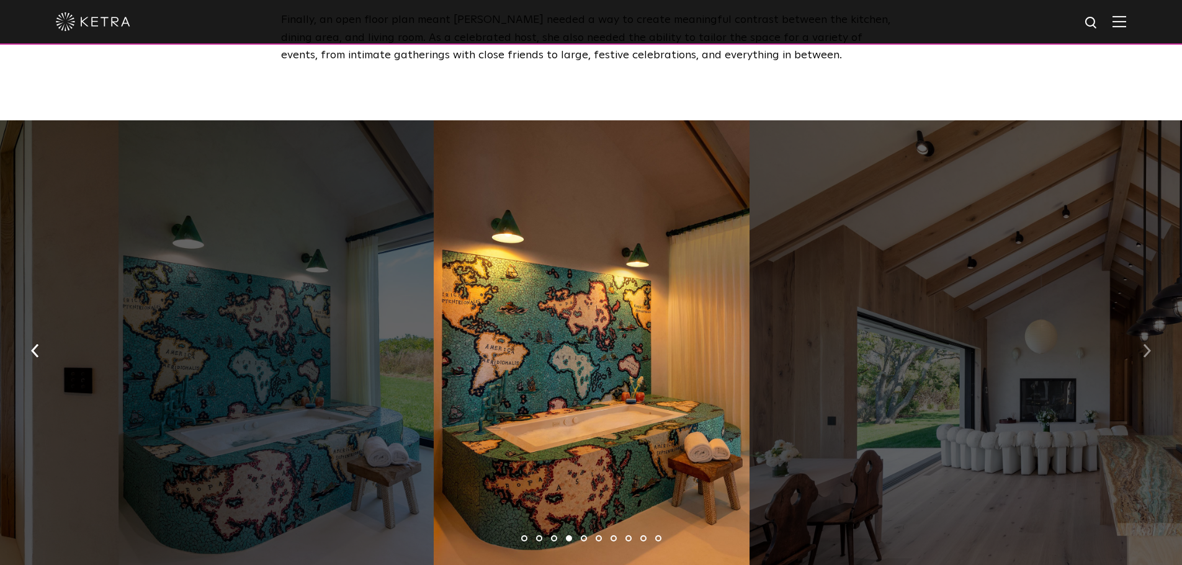
click at [1145, 344] on img "button" at bounding box center [1147, 351] width 8 height 14
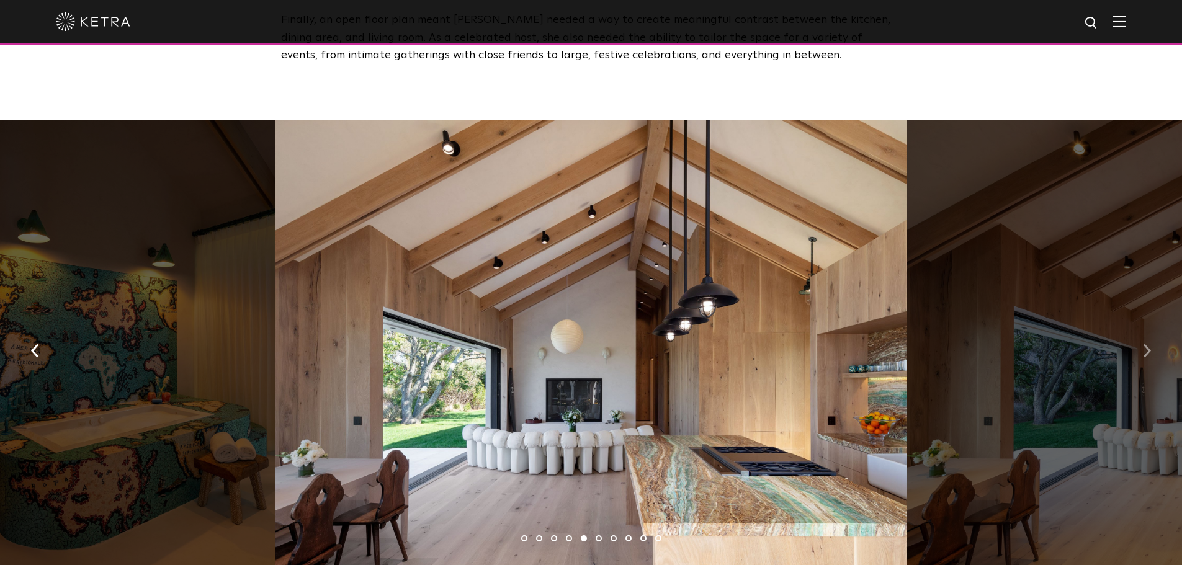
click at [1145, 344] on img "button" at bounding box center [1147, 351] width 8 height 14
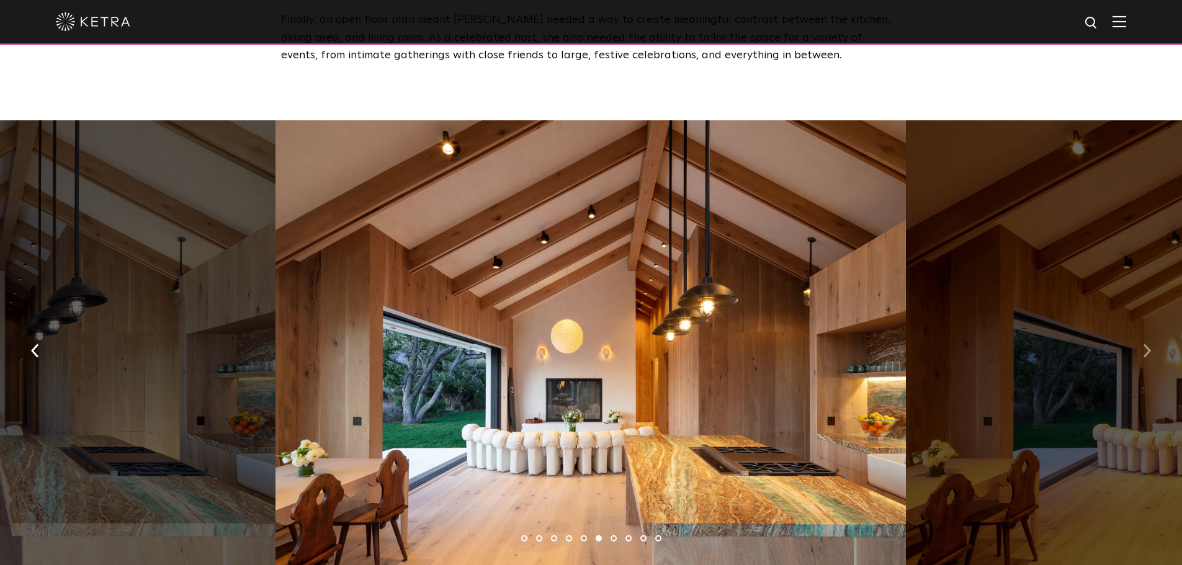
click at [1145, 344] on img "button" at bounding box center [1147, 351] width 8 height 14
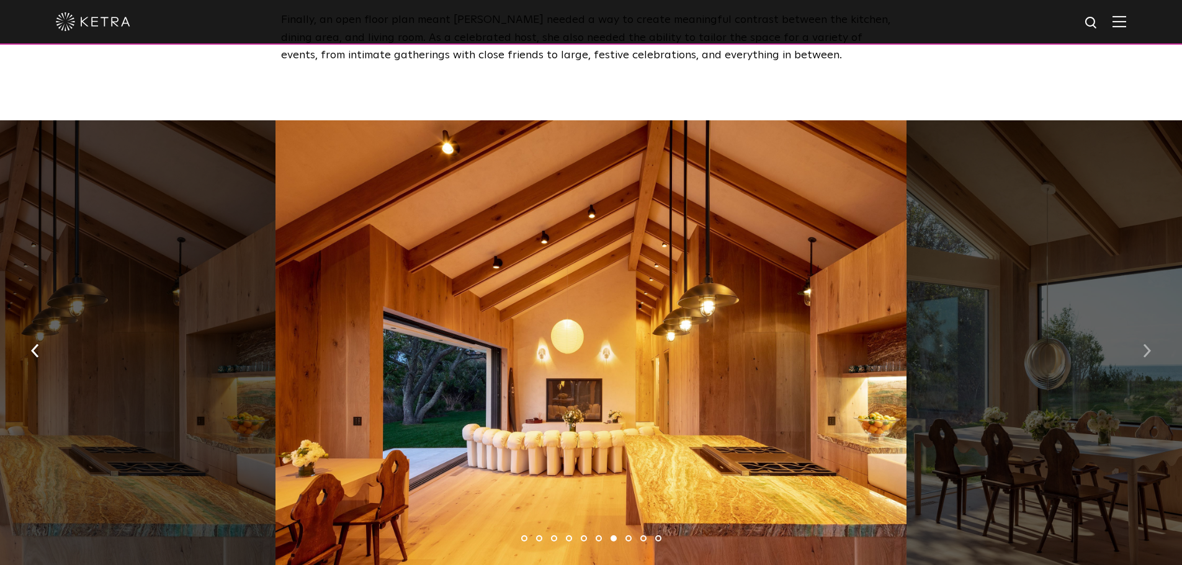
click at [1145, 344] on img "button" at bounding box center [1147, 351] width 8 height 14
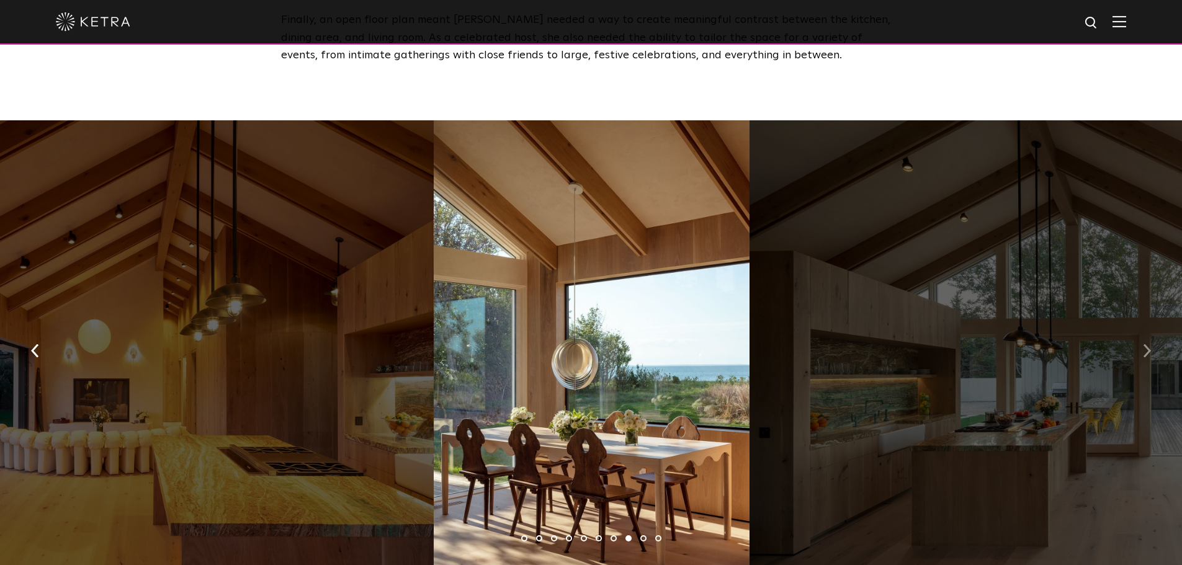
click at [1145, 344] on img "button" at bounding box center [1147, 351] width 8 height 14
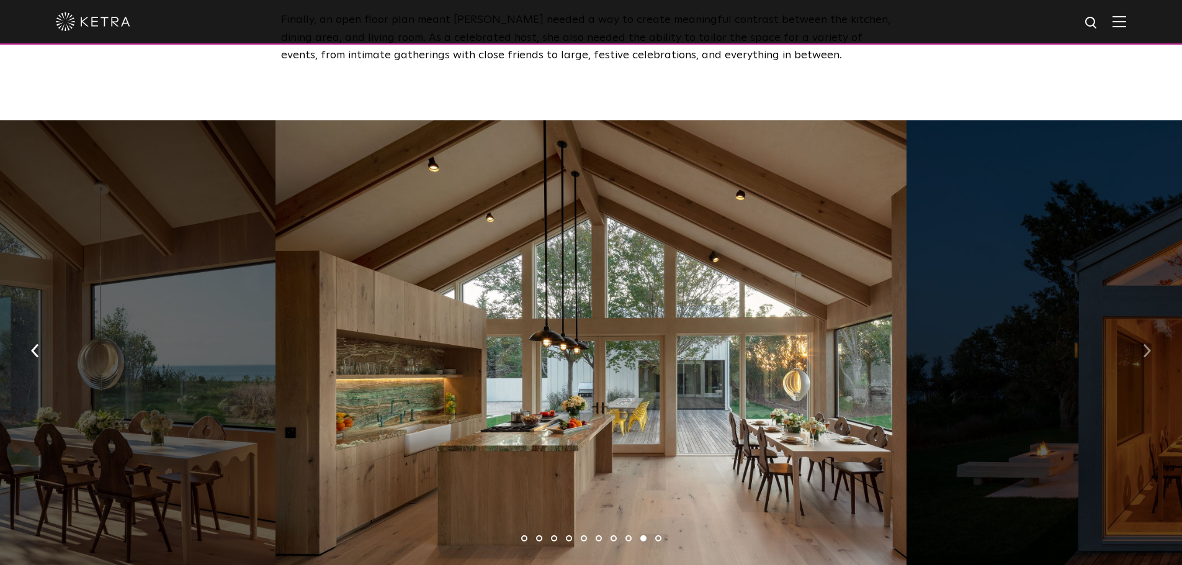
click at [1145, 344] on img "button" at bounding box center [1147, 351] width 8 height 14
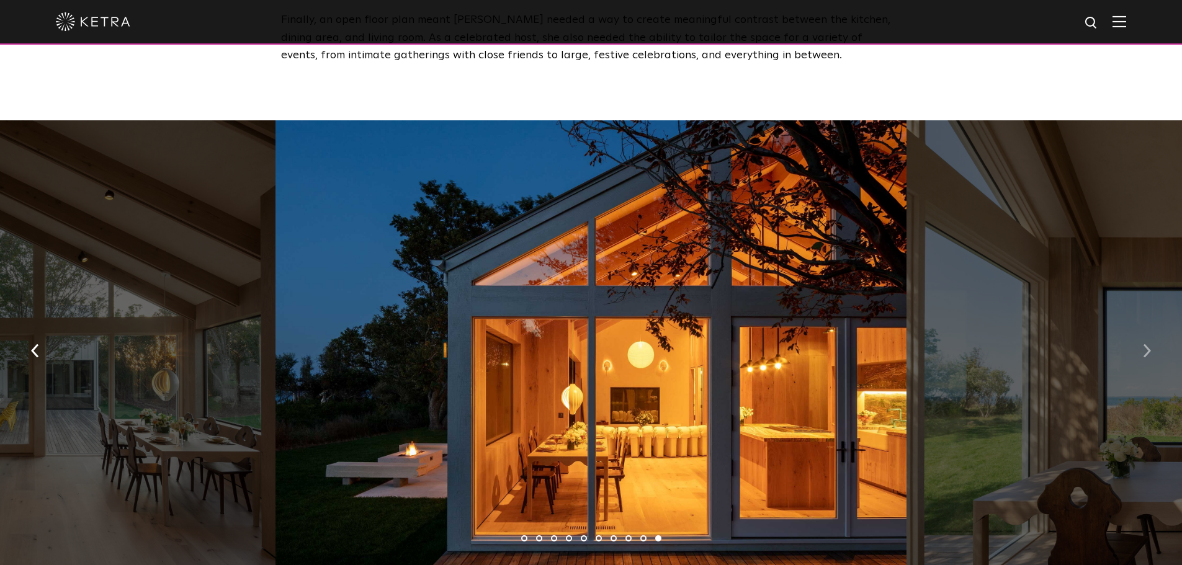
click at [1145, 344] on img "button" at bounding box center [1147, 351] width 8 height 14
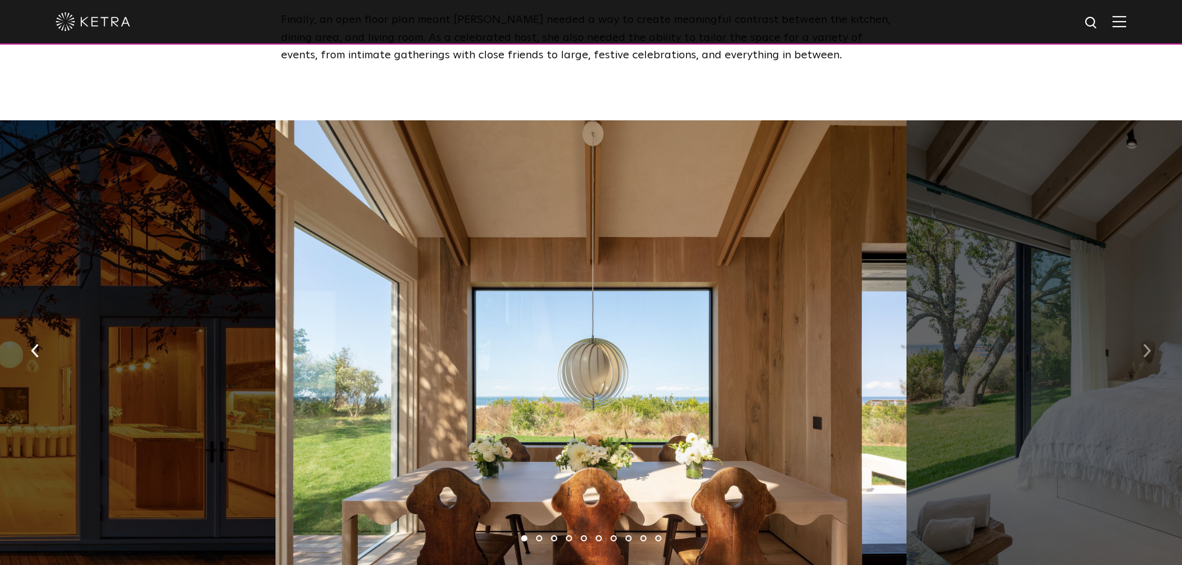
click at [1145, 344] on img "button" at bounding box center [1147, 351] width 8 height 14
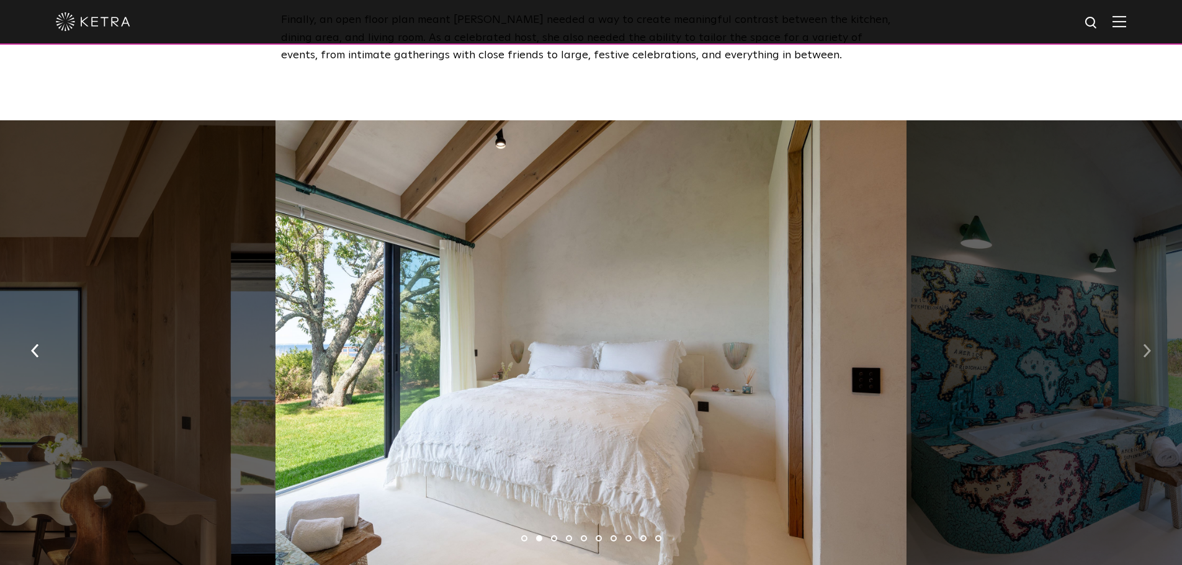
click at [1145, 344] on img "button" at bounding box center [1147, 351] width 8 height 14
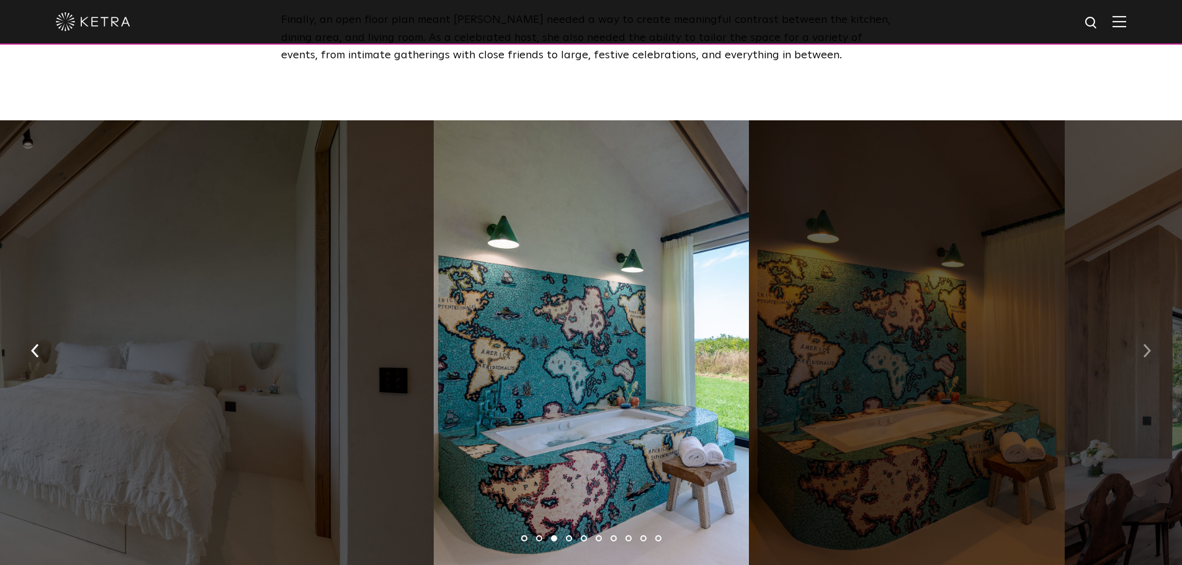
click at [1145, 344] on img "button" at bounding box center [1147, 351] width 8 height 14
